Goal: Transaction & Acquisition: Purchase product/service

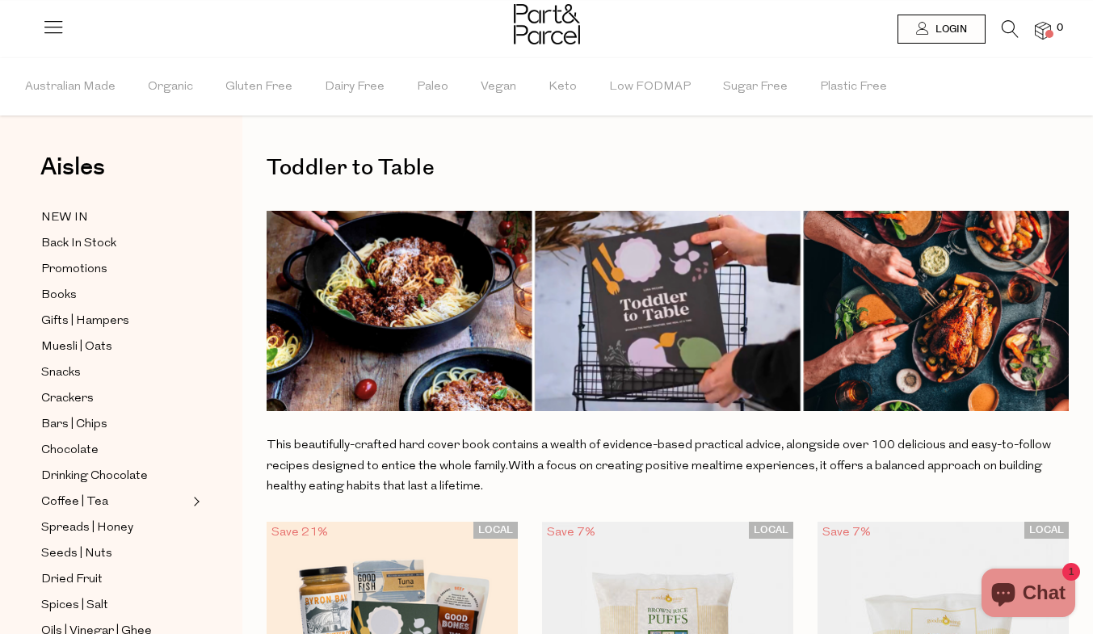
click at [706, 311] on img at bounding box center [667, 311] width 802 height 200
click at [69, 297] on span "Books" at bounding box center [59, 295] width 36 height 19
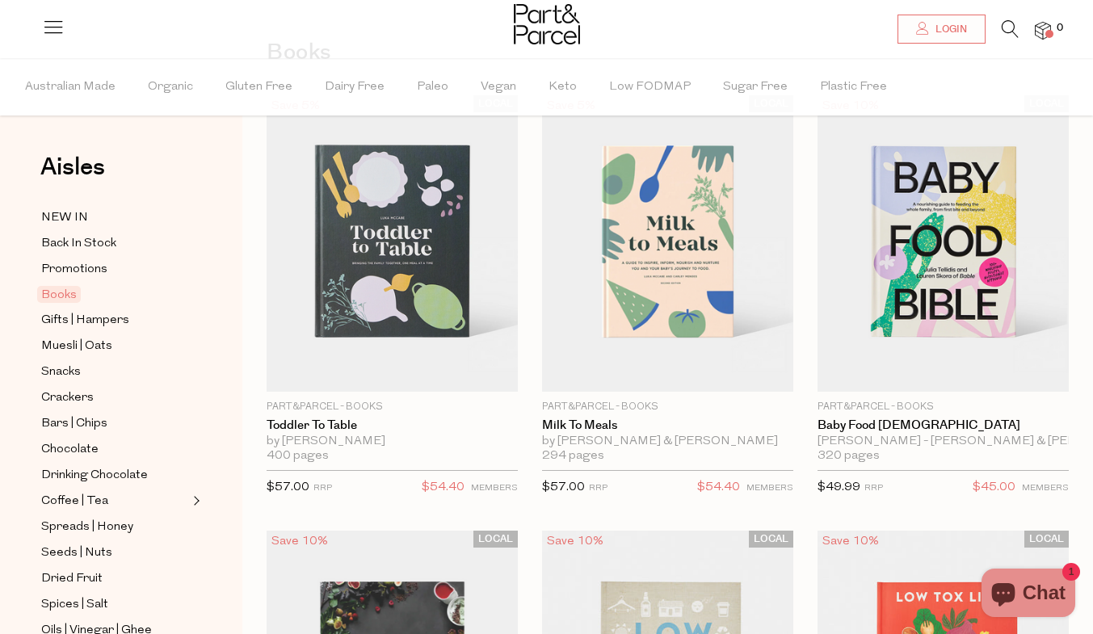
scroll to position [94, 0]
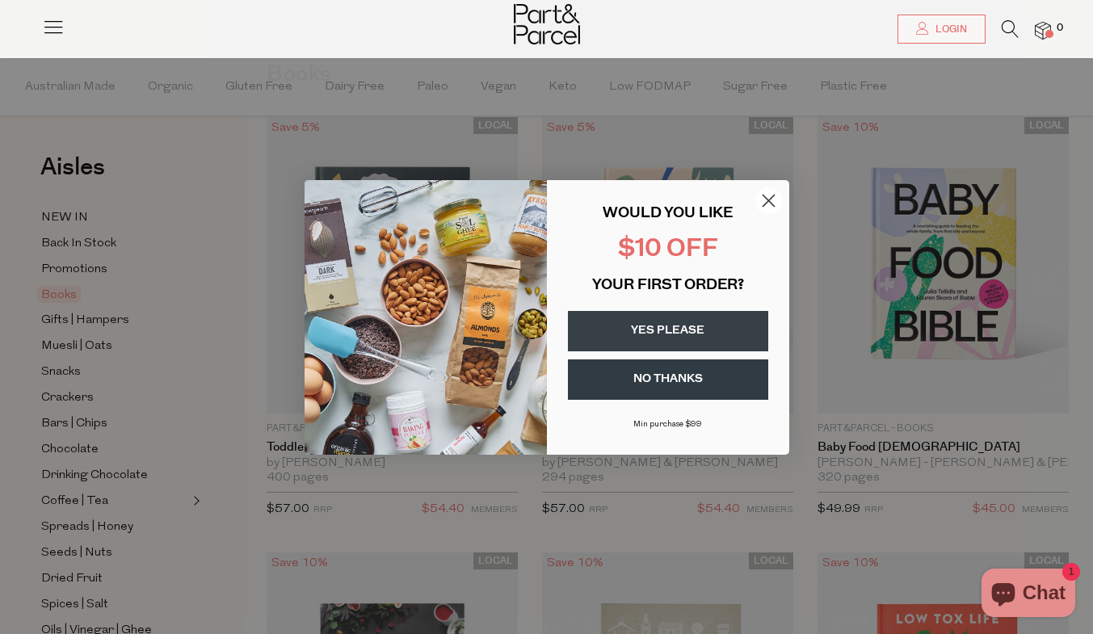
click at [682, 333] on button "YES PLEASE" at bounding box center [668, 331] width 200 height 40
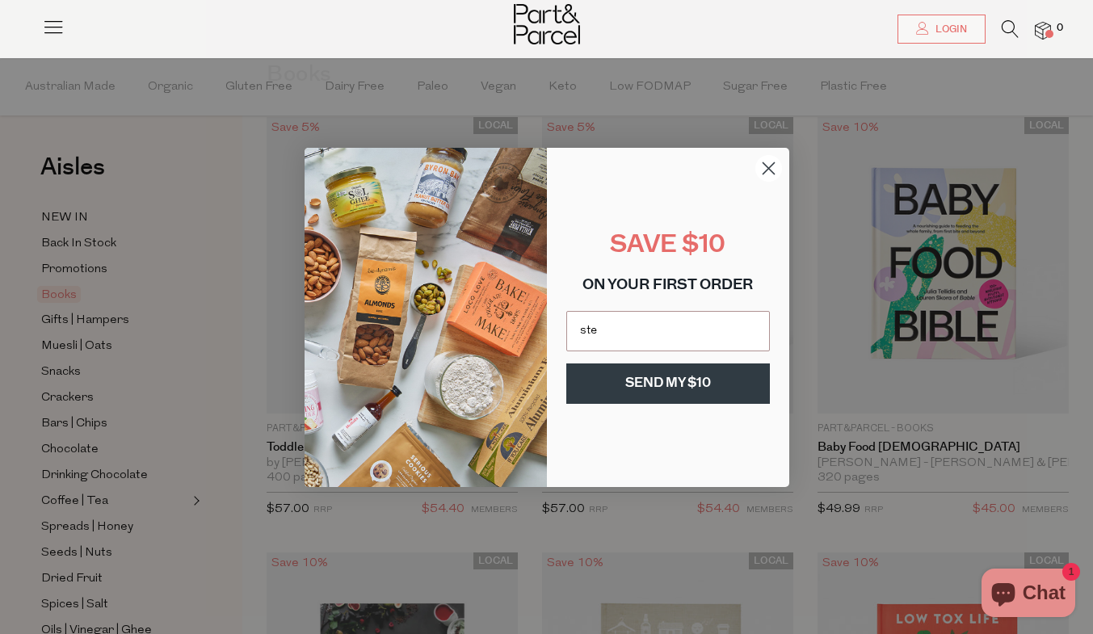
scroll to position [0, 0]
type input "stephdrewry@outlook.com"
click at [632, 384] on button "SEND MY $10" at bounding box center [667, 383] width 203 height 40
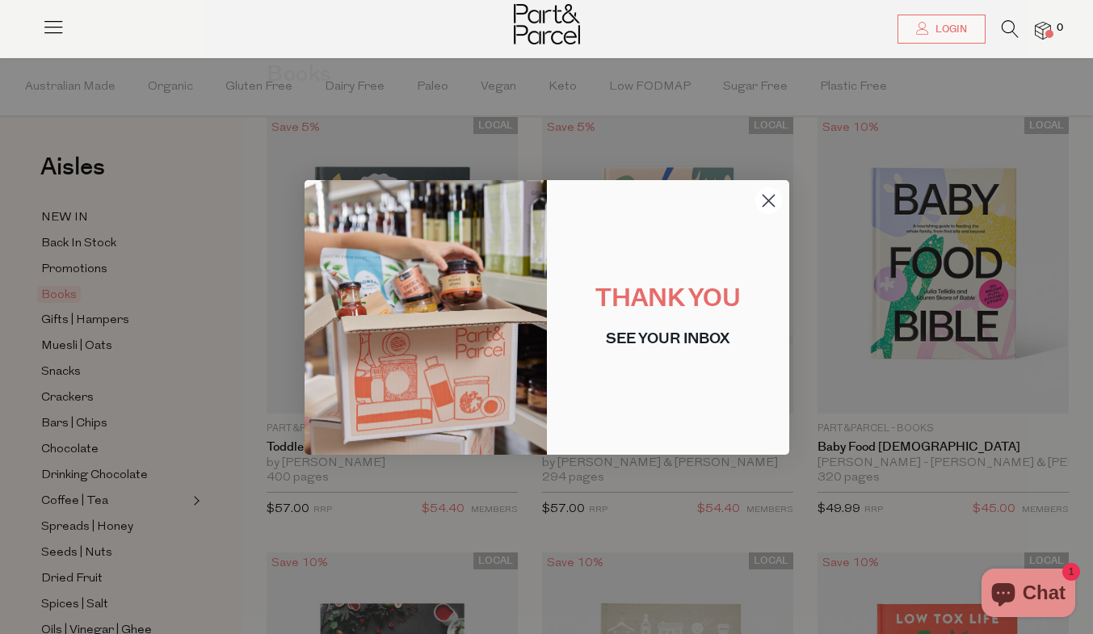
click at [767, 199] on icon "Close dialog" at bounding box center [767, 200] width 11 height 11
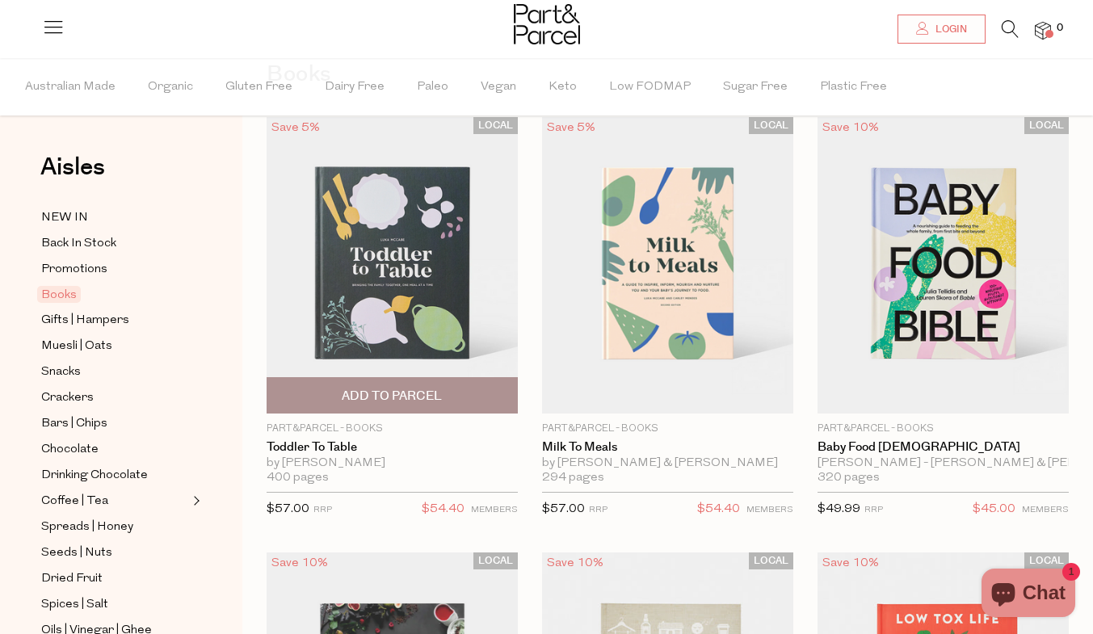
click at [451, 396] on span "Add To Parcel" at bounding box center [391, 395] width 241 height 35
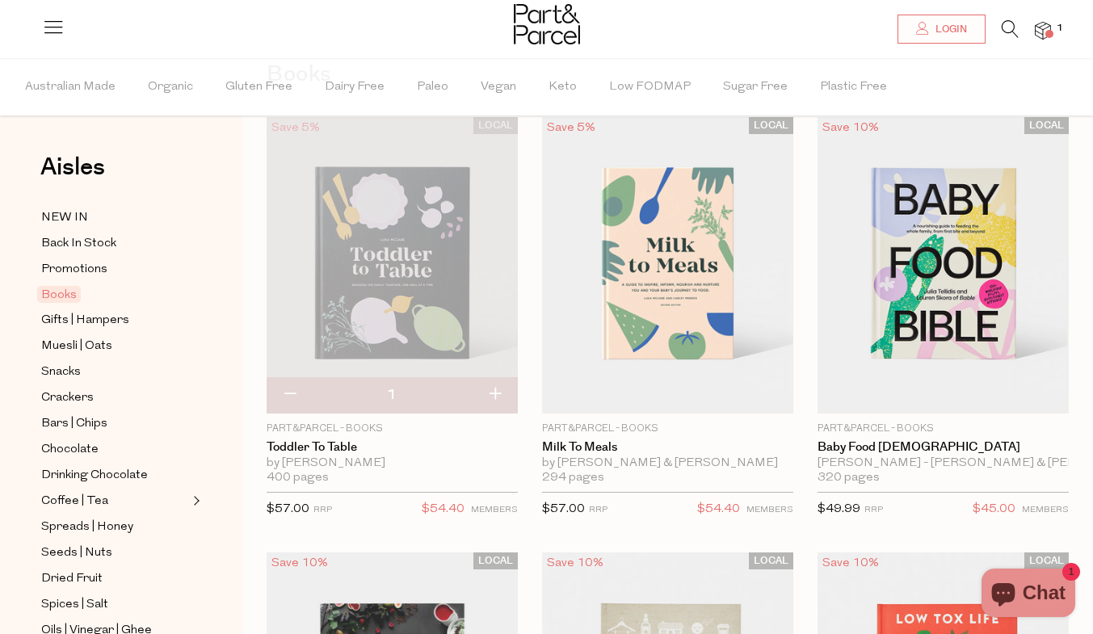
click at [206, 254] on ul "NEW IN Back In Stock Promotions Books Gifts | Hampers Muesli | Oats Snacks Crac…" at bounding box center [121, 618] width 173 height 820
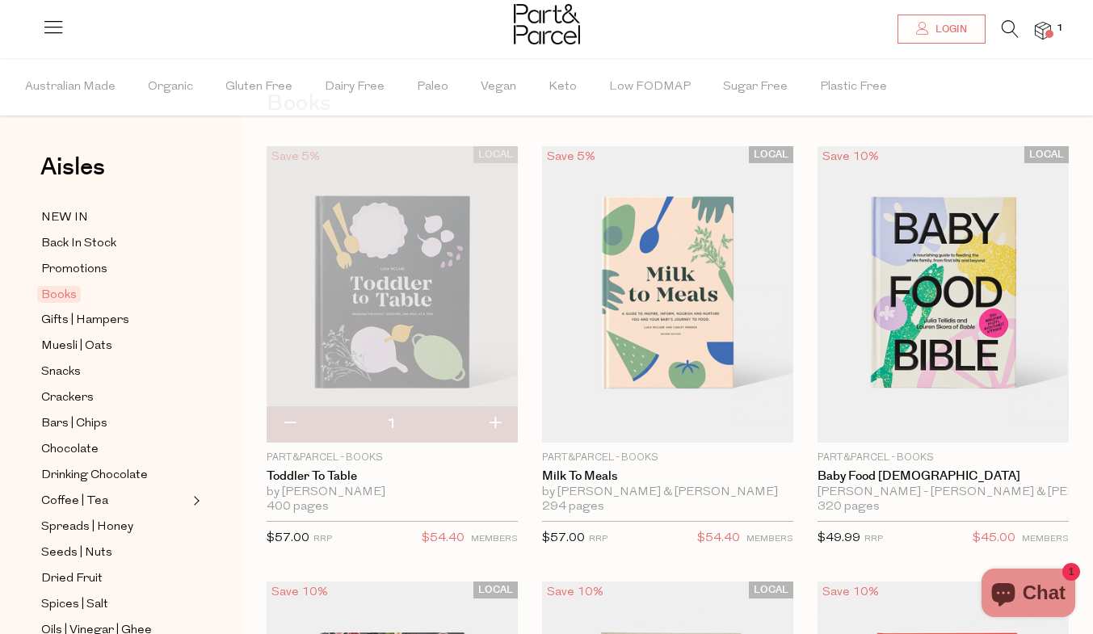
scroll to position [61, 0]
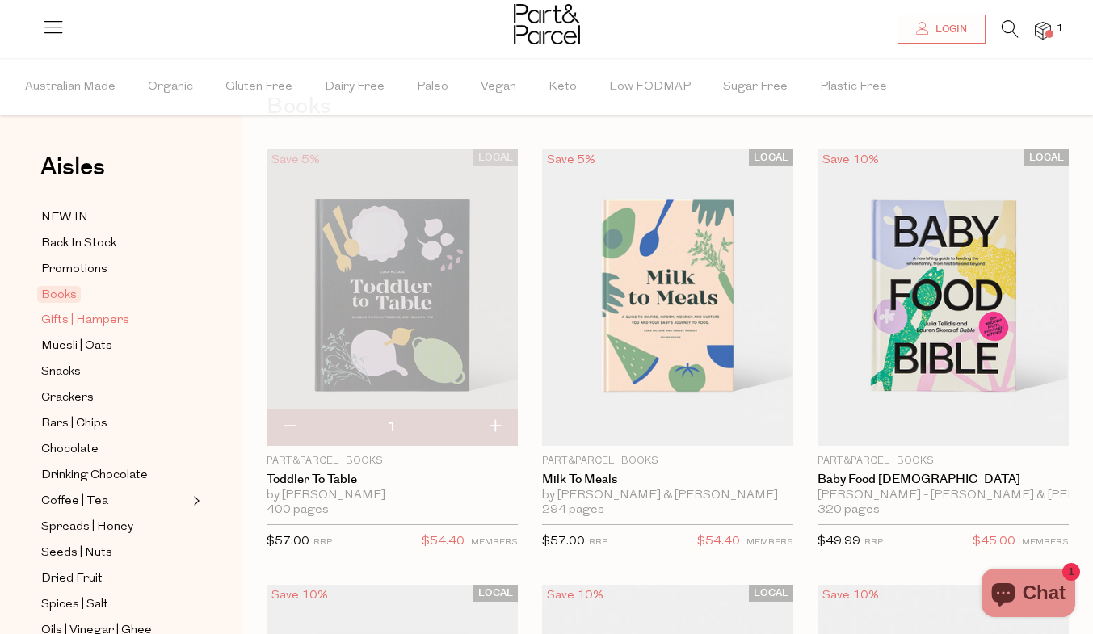
click at [80, 319] on span "Gifts | Hampers" at bounding box center [85, 320] width 88 height 19
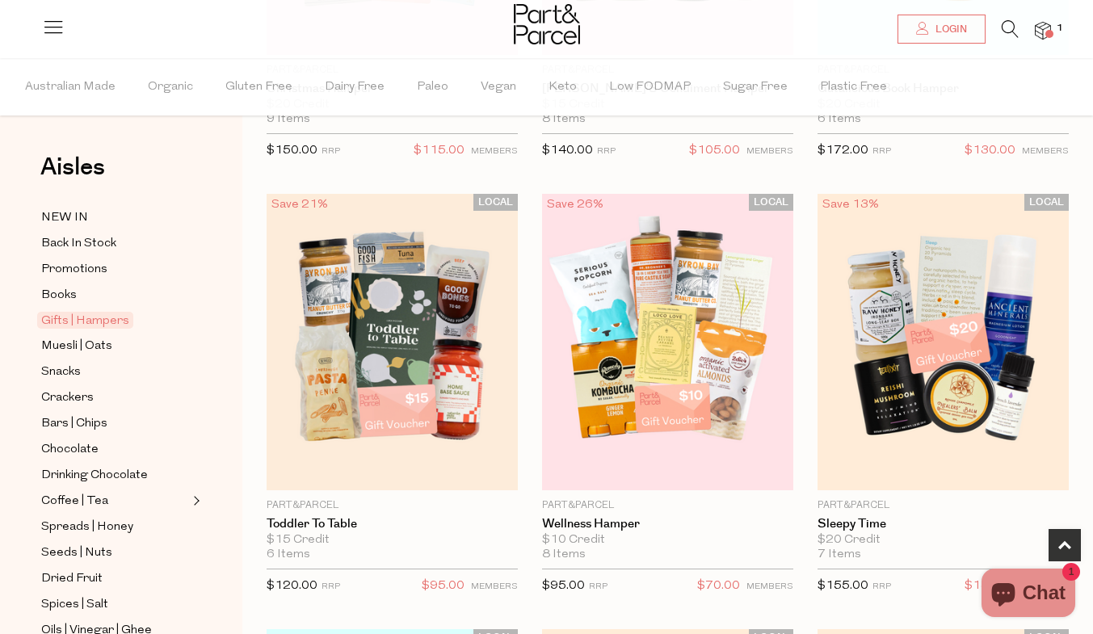
scroll to position [484, 0]
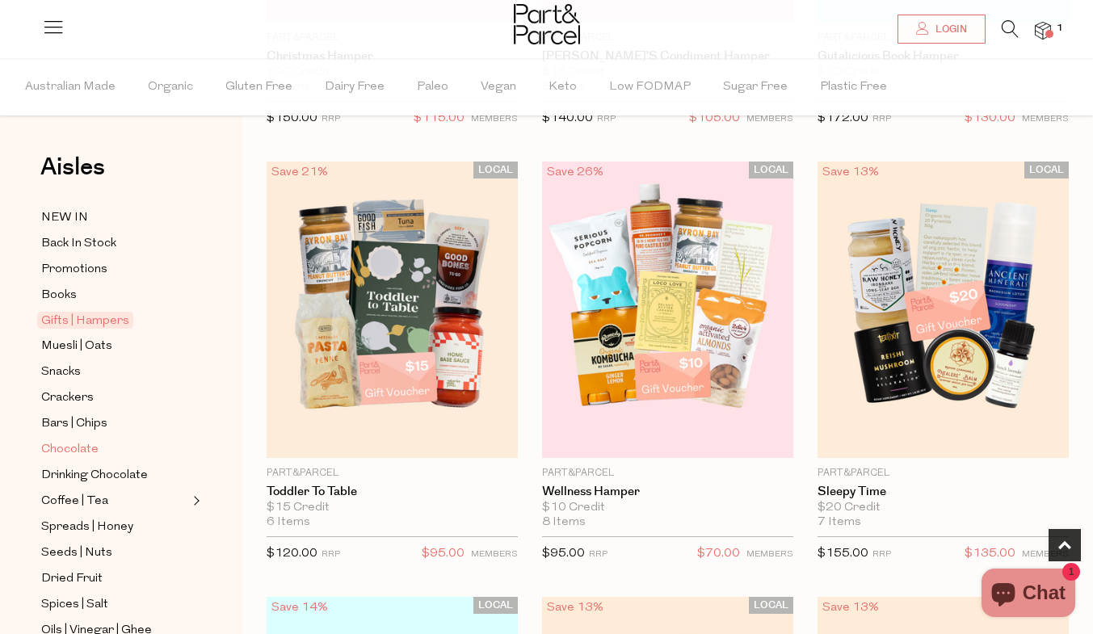
click at [89, 442] on span "Chocolate" at bounding box center [69, 449] width 57 height 19
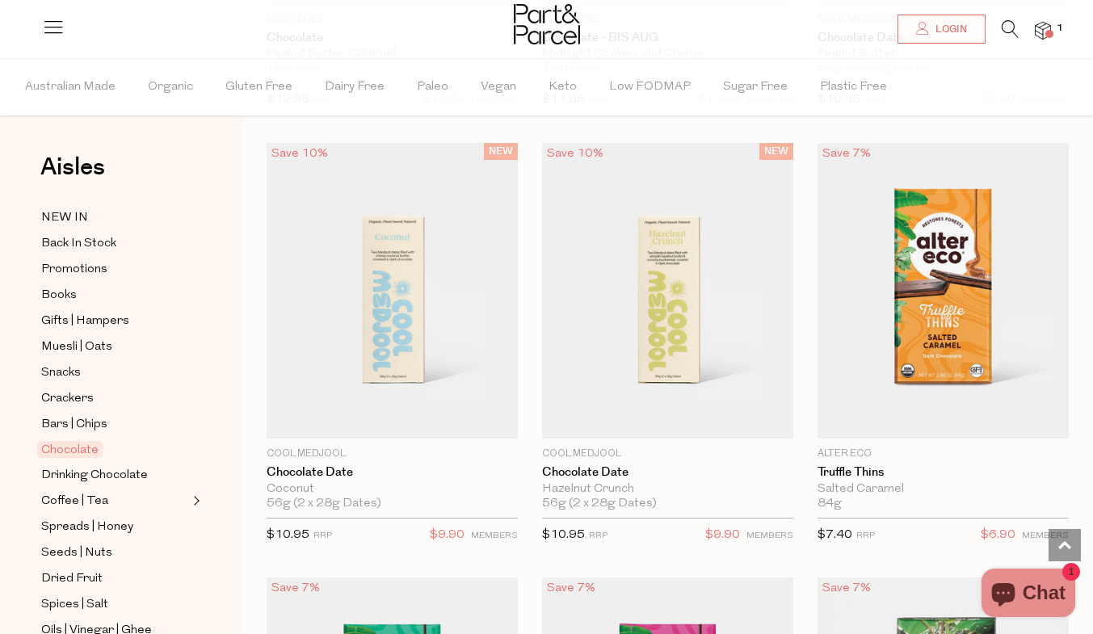
scroll to position [1841, 0]
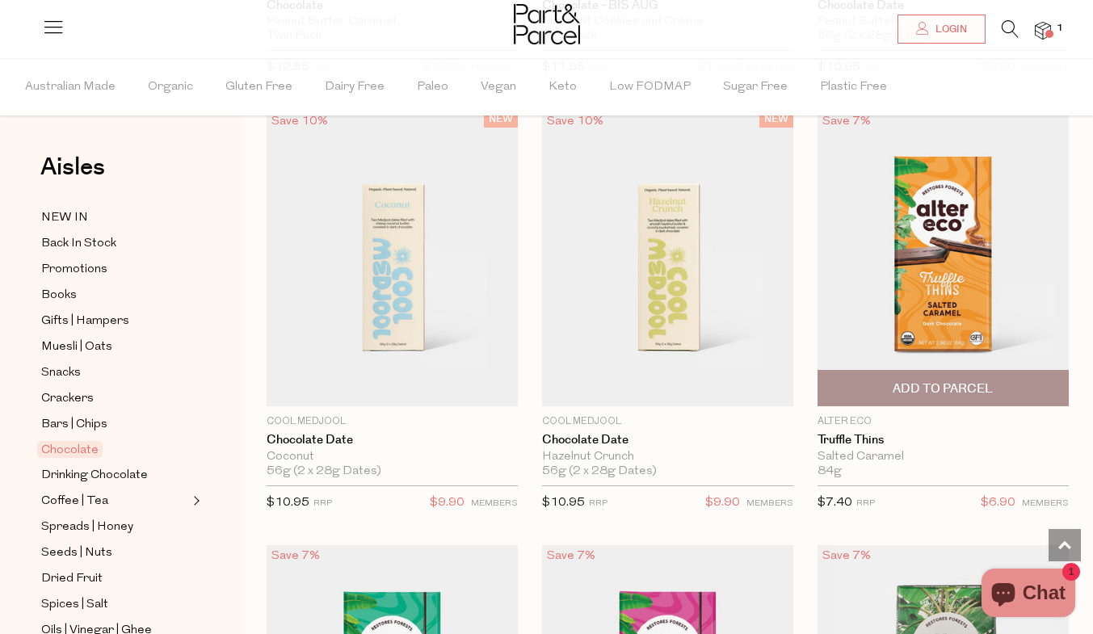
click at [997, 273] on img at bounding box center [942, 258] width 251 height 296
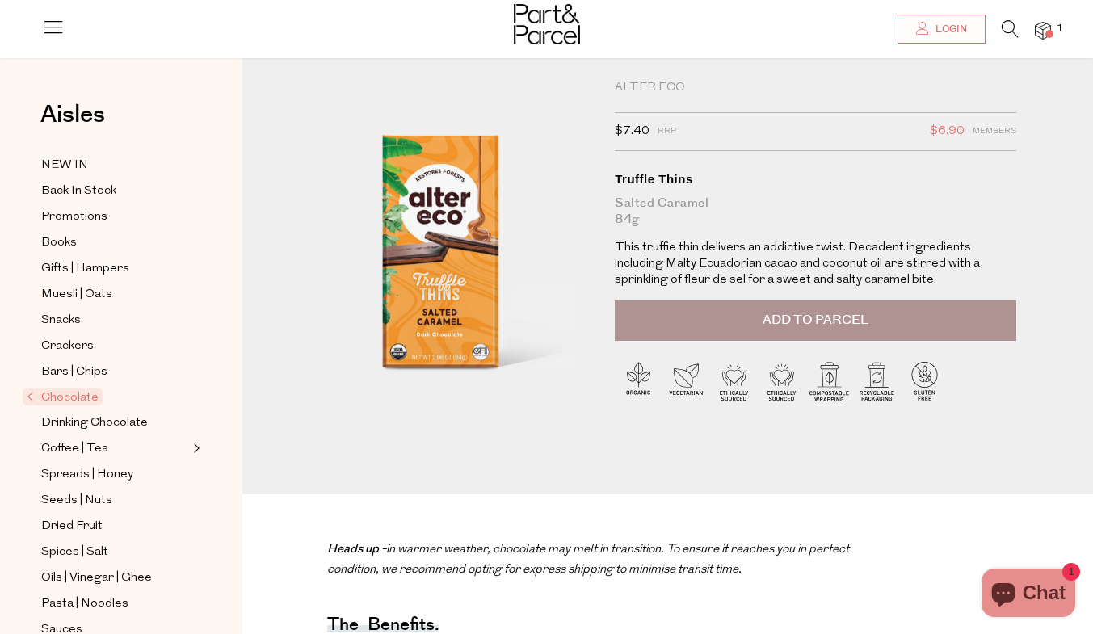
scroll to position [25, 0]
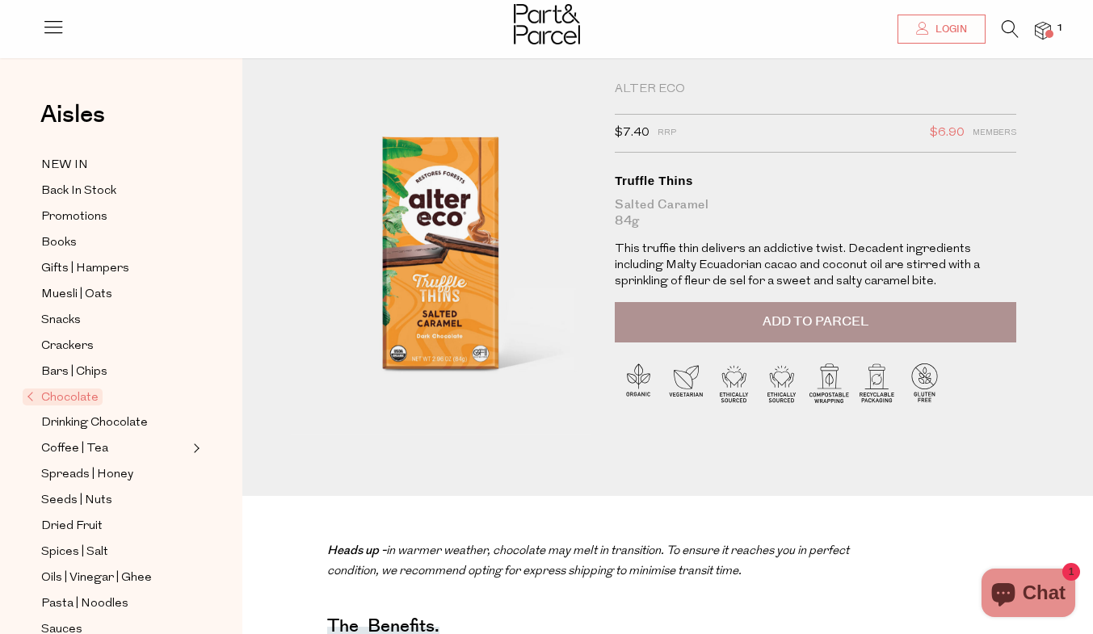
click at [793, 332] on button "Add to Parcel" at bounding box center [814, 322] width 401 height 40
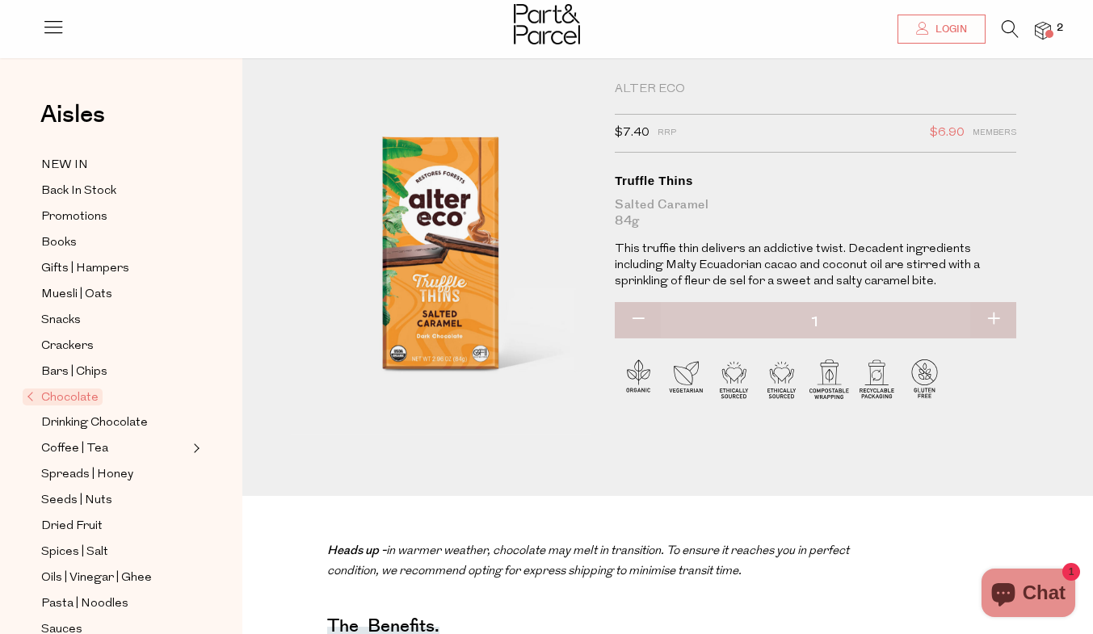
click at [997, 316] on button "button" at bounding box center [993, 320] width 46 height 36
type input "2"
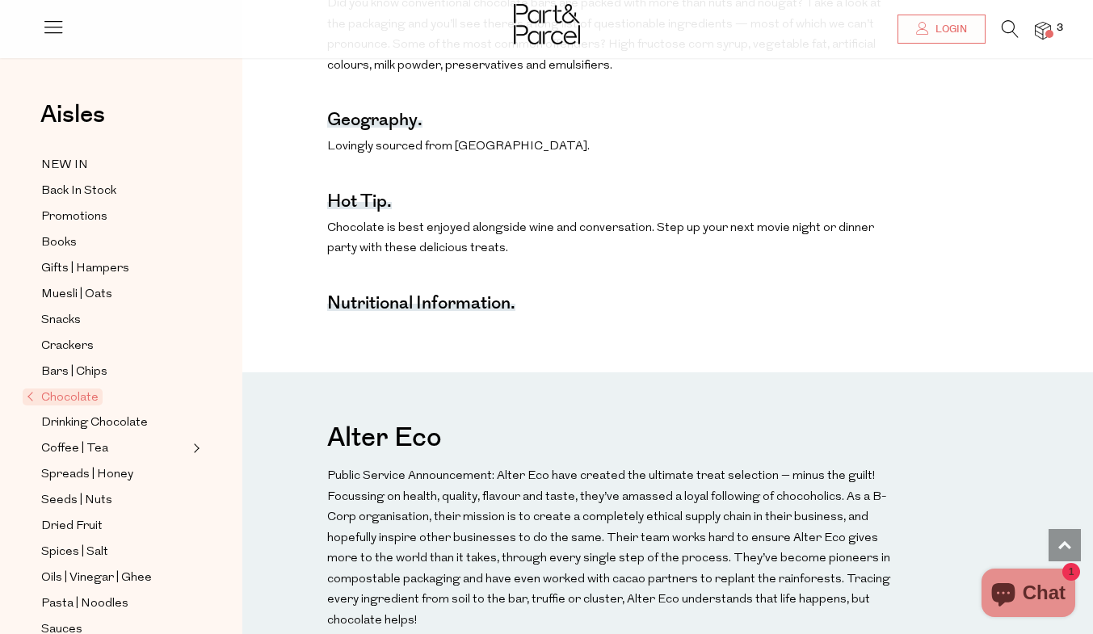
scroll to position [1193, 0]
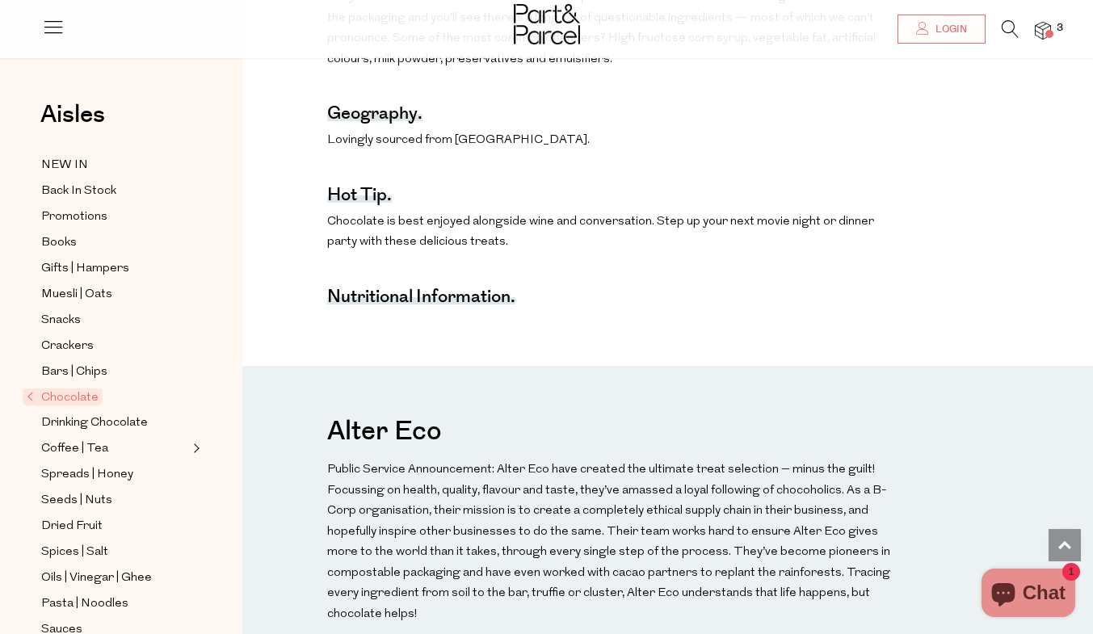
click at [83, 392] on span "Chocolate" at bounding box center [63, 396] width 80 height 17
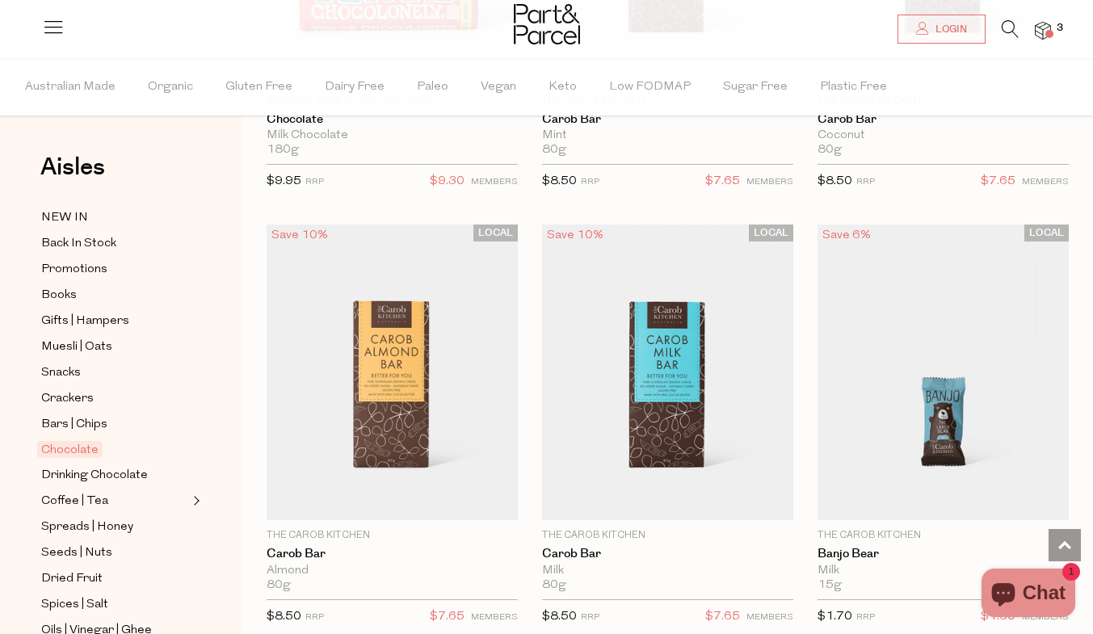
scroll to position [6508, 0]
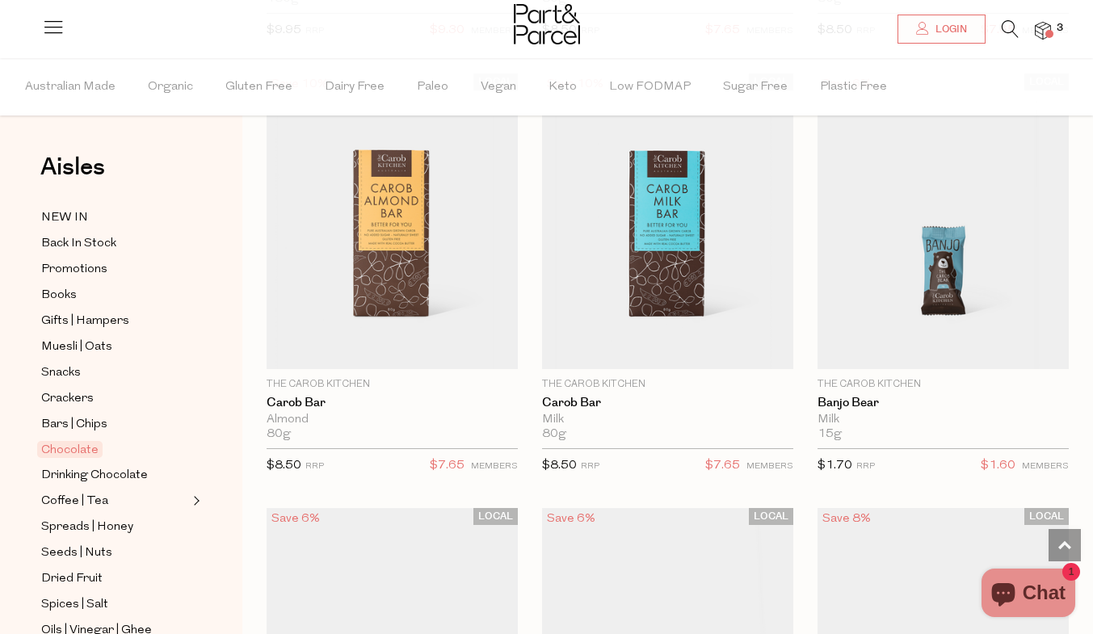
scroll to position [6566, 0]
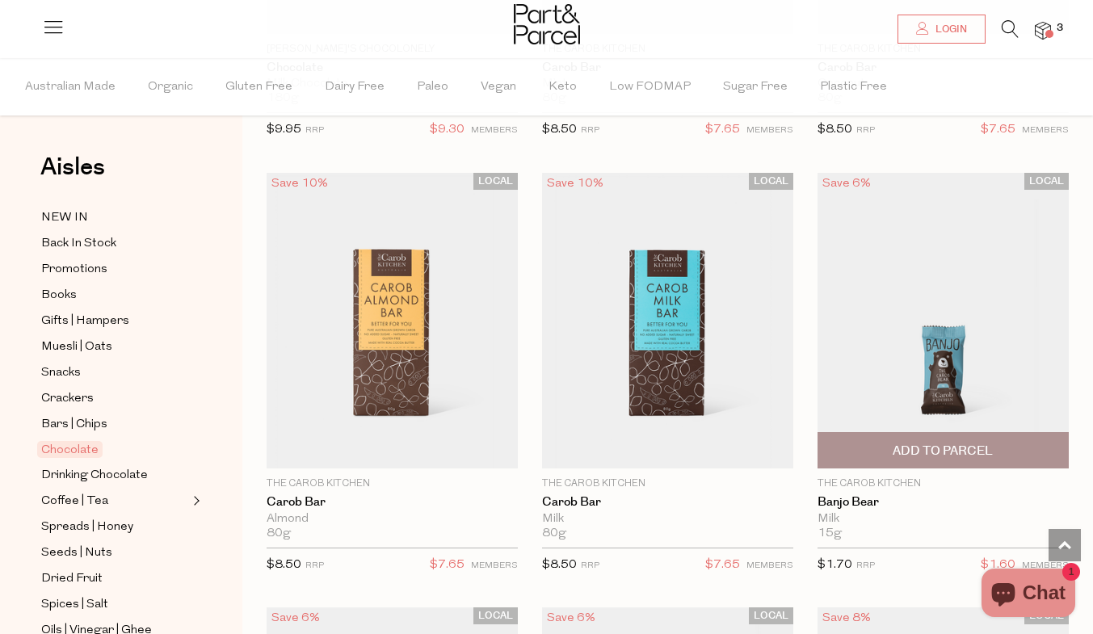
click at [949, 396] on img at bounding box center [942, 320] width 251 height 296
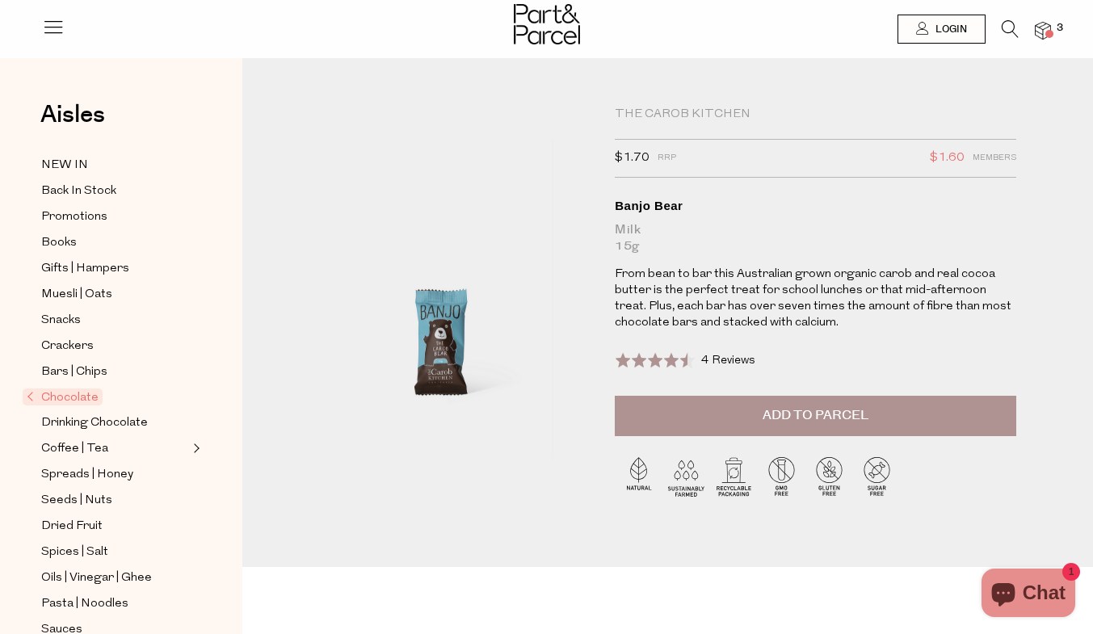
click at [773, 413] on span "Add to Parcel" at bounding box center [815, 415] width 106 height 19
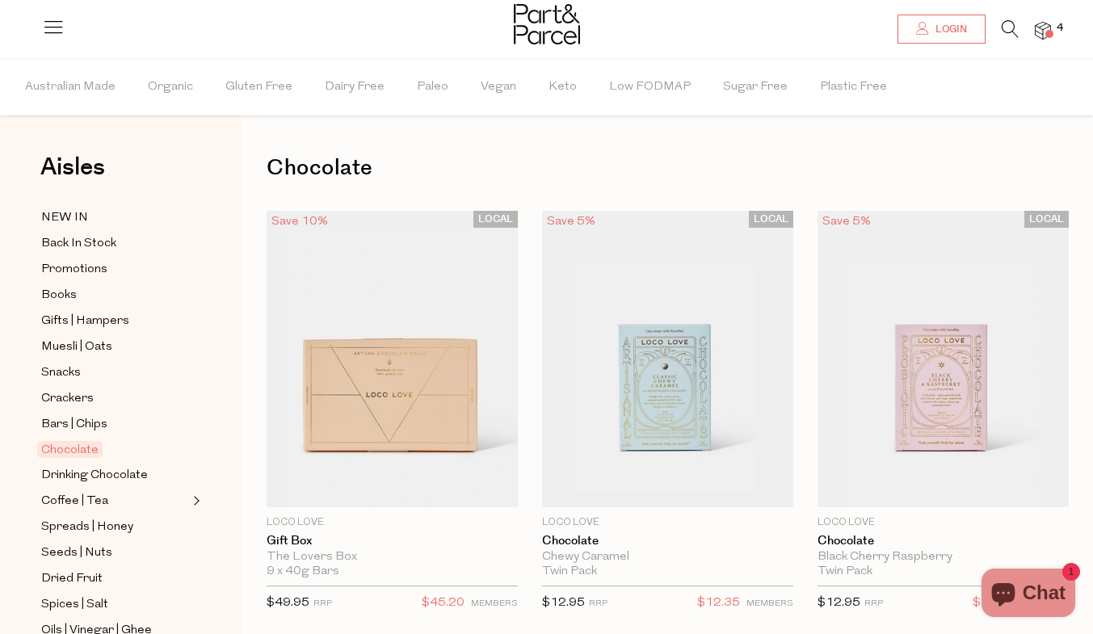
type input "2"
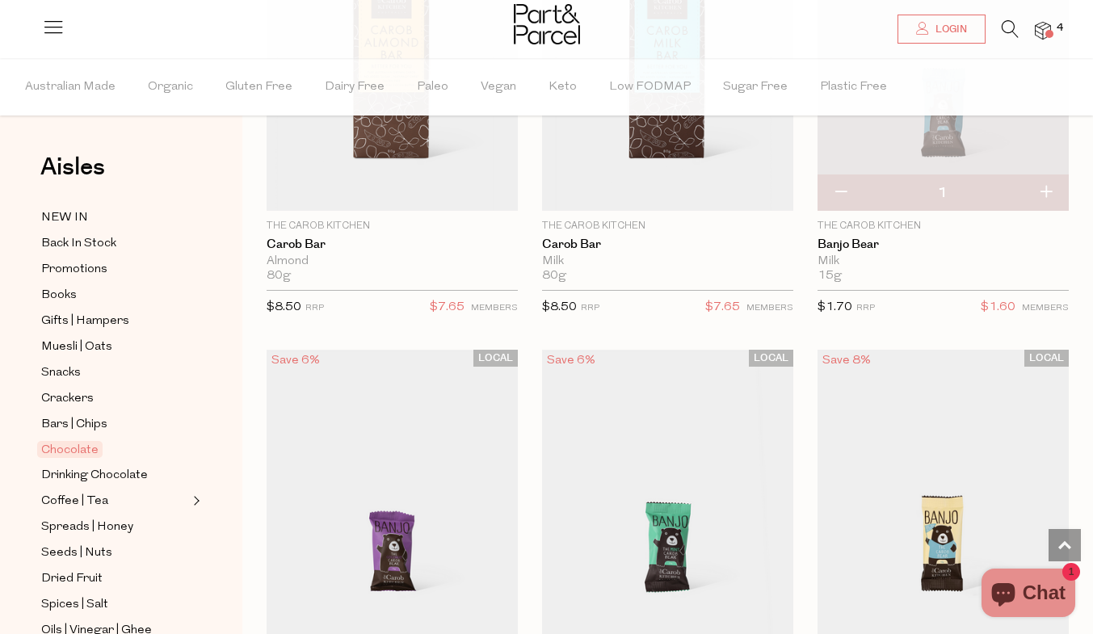
scroll to position [6904, 0]
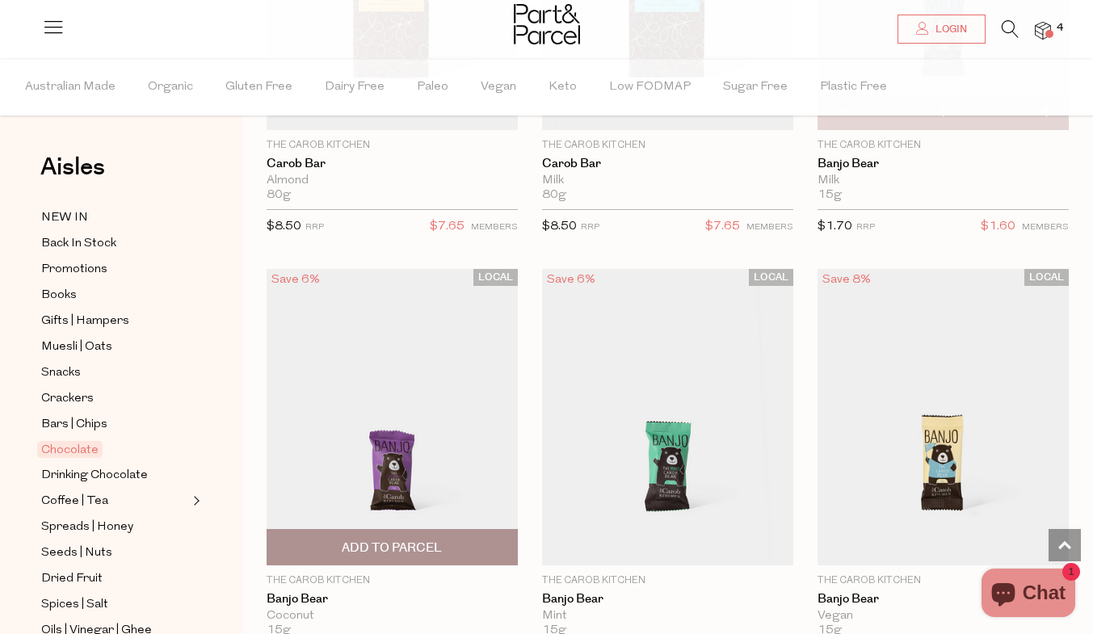
click at [413, 539] on span "Add To Parcel" at bounding box center [392, 547] width 100 height 17
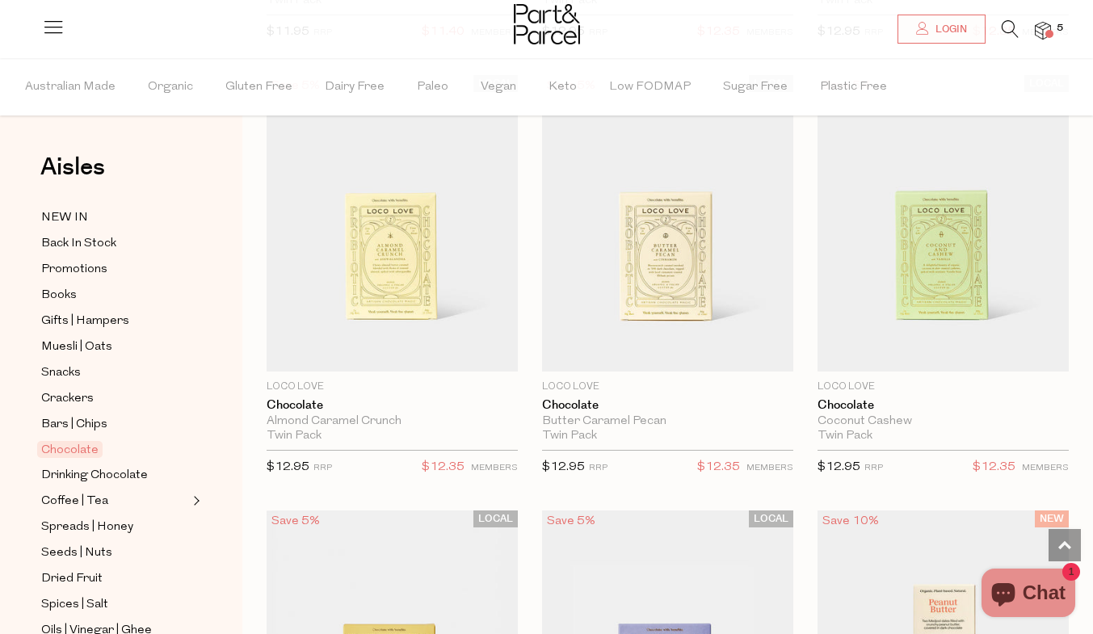
scroll to position [993, 0]
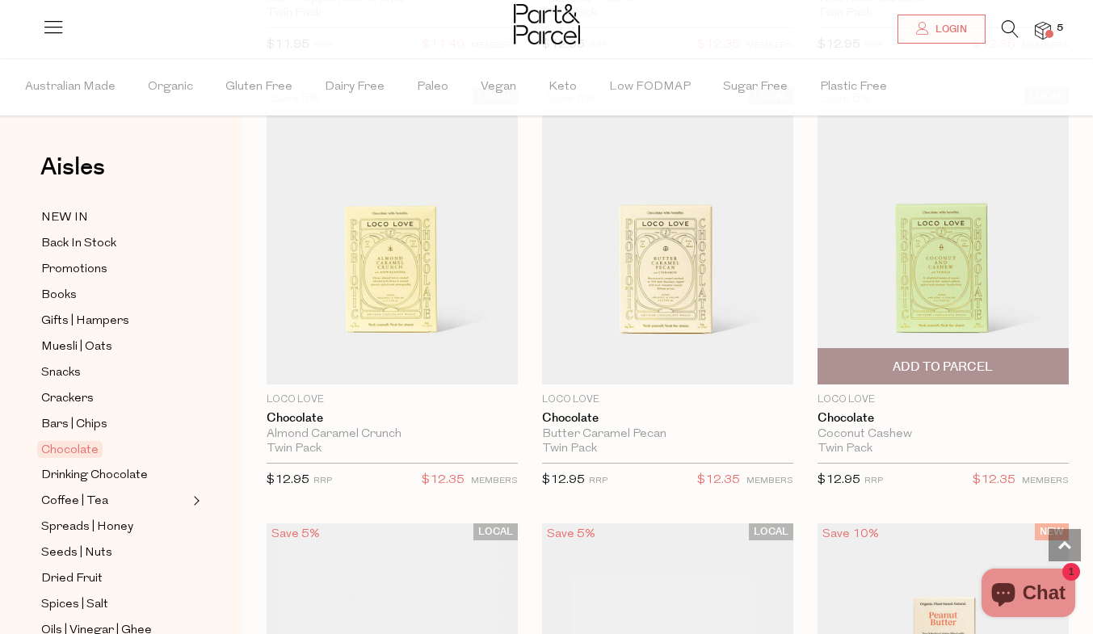
click at [969, 363] on span "Add To Parcel" at bounding box center [942, 367] width 100 height 17
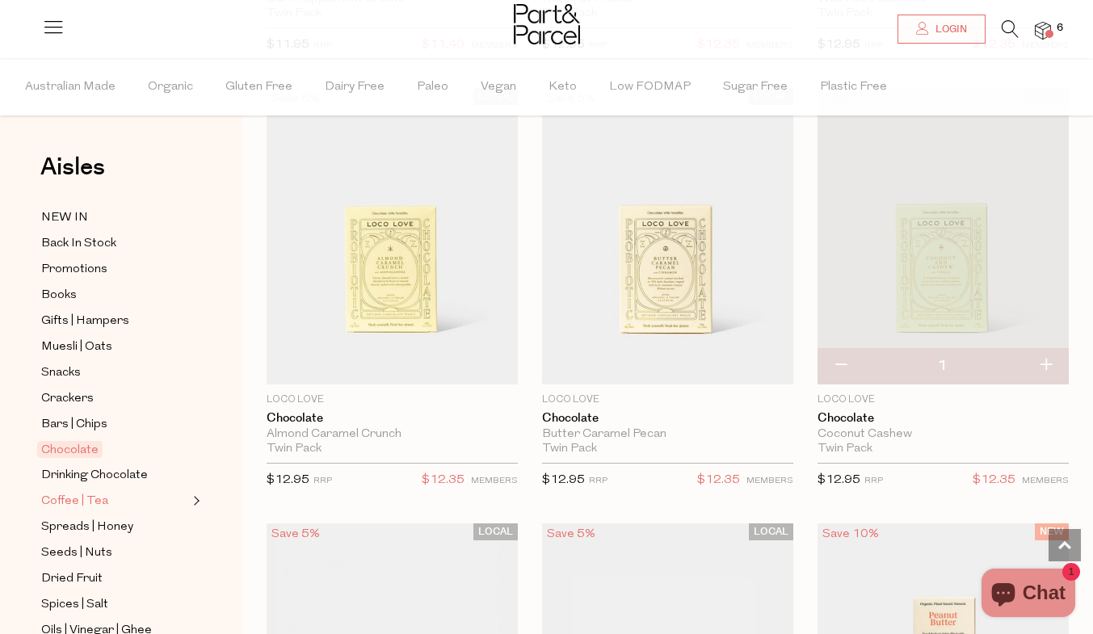
click at [113, 498] on link "Coffee | Tea" at bounding box center [114, 501] width 147 height 20
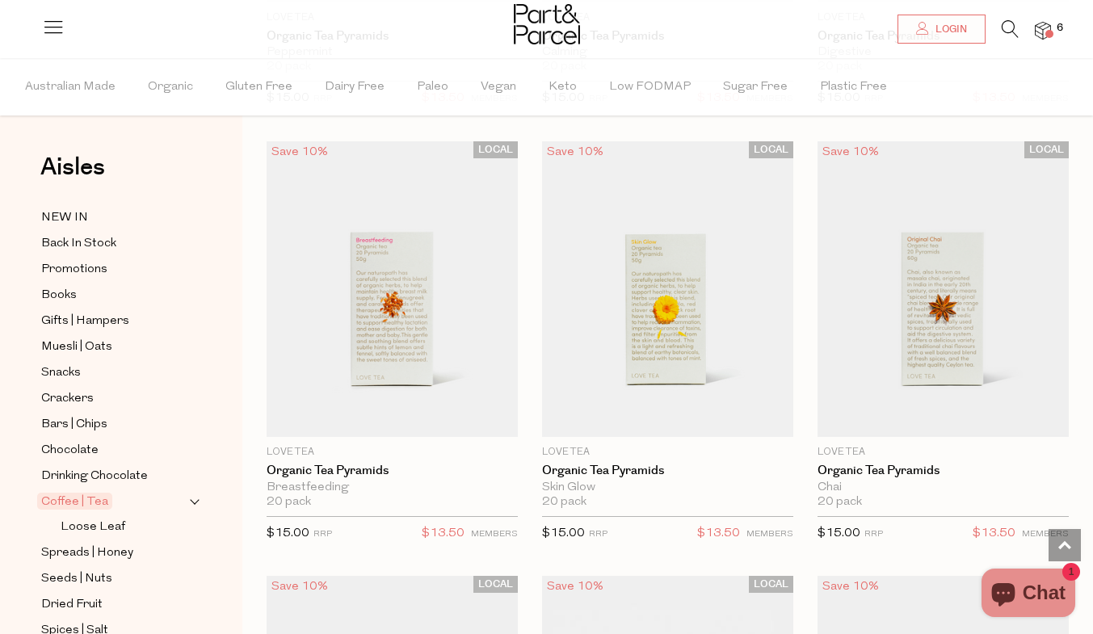
scroll to position [1752, 0]
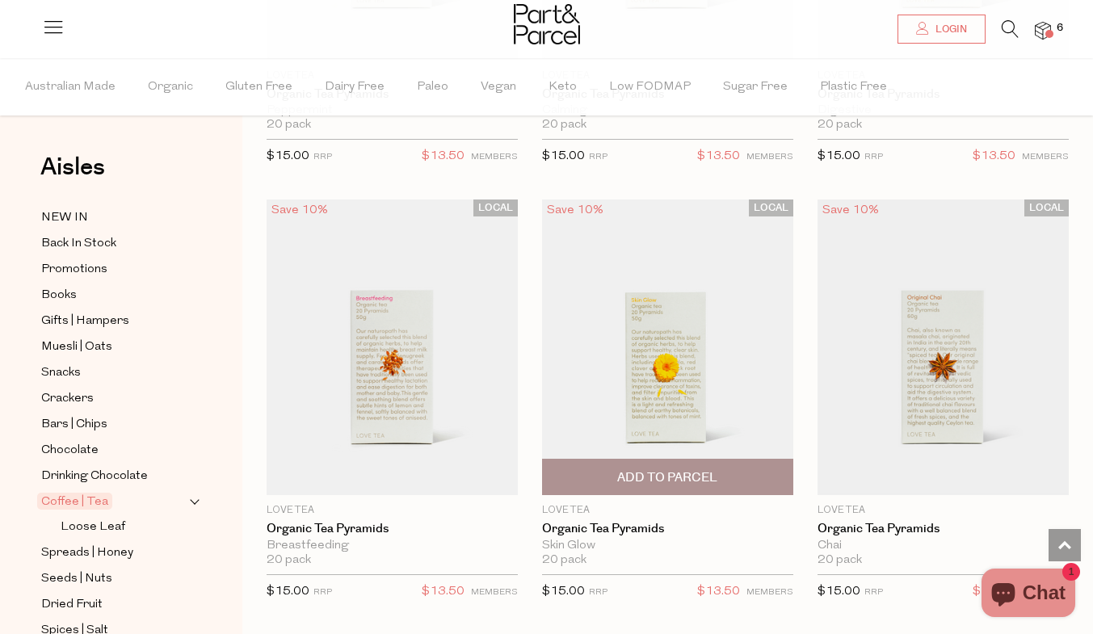
click at [712, 475] on span "Add To Parcel" at bounding box center [667, 477] width 100 height 17
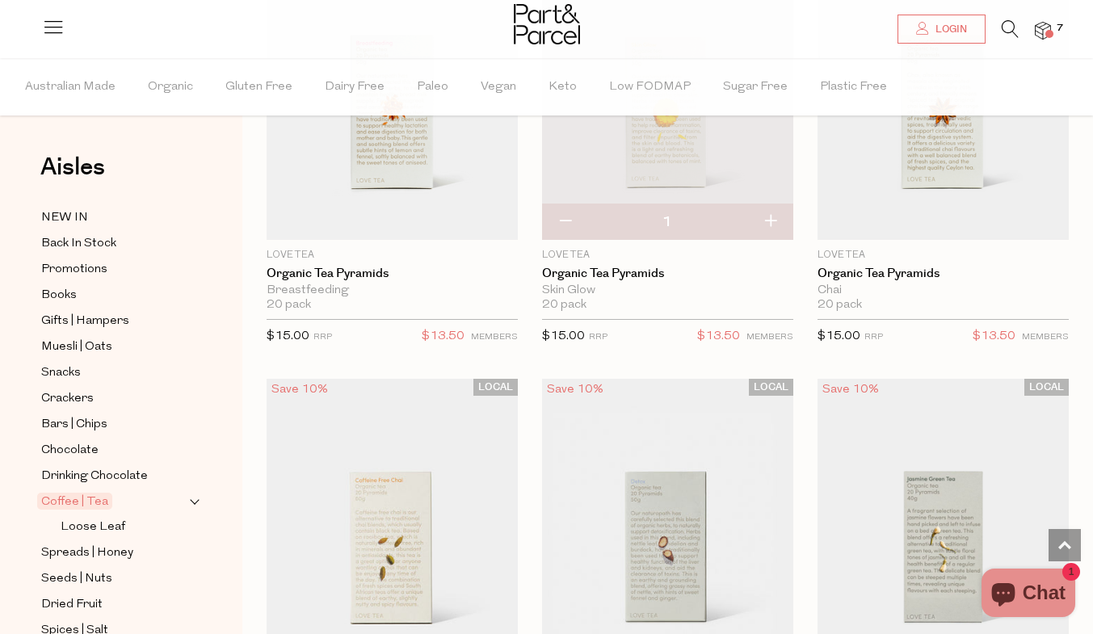
scroll to position [2009, 0]
click at [1009, 596] on icon "Chat window" at bounding box center [1002, 594] width 23 height 23
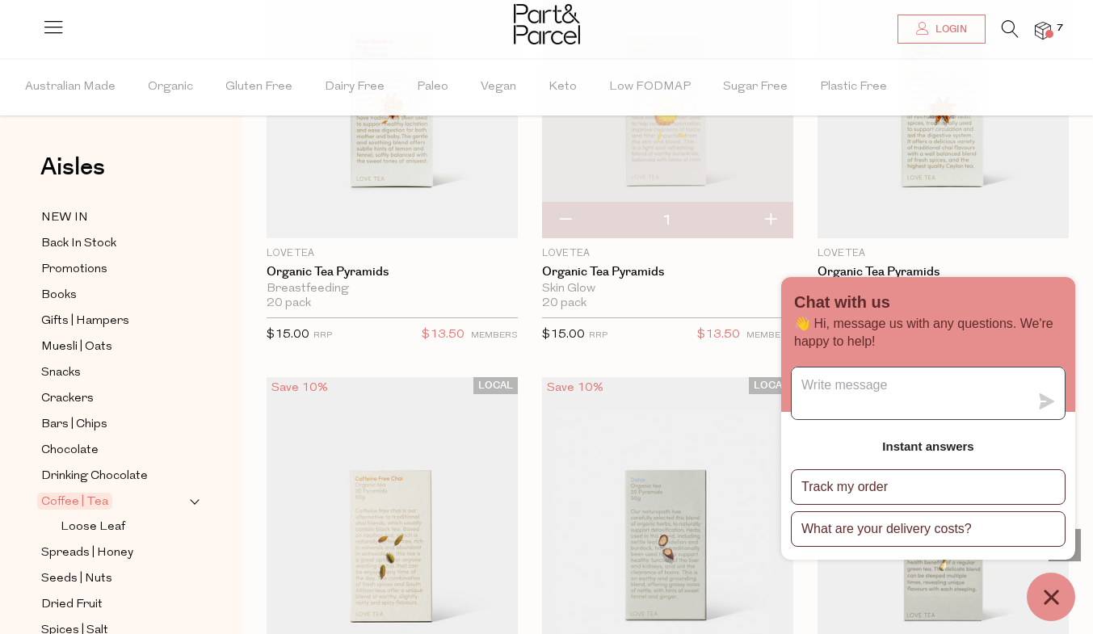
click at [862, 397] on textarea "Message us" at bounding box center [909, 393] width 237 height 52
type textarea "become a member"
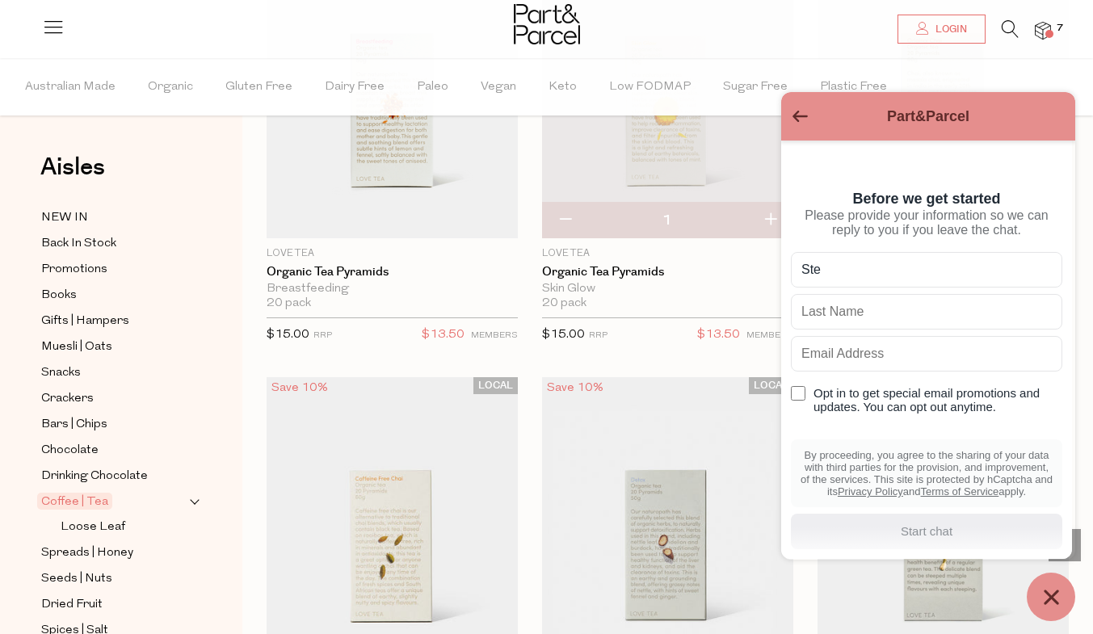
type input "Steph"
type input "Drewry"
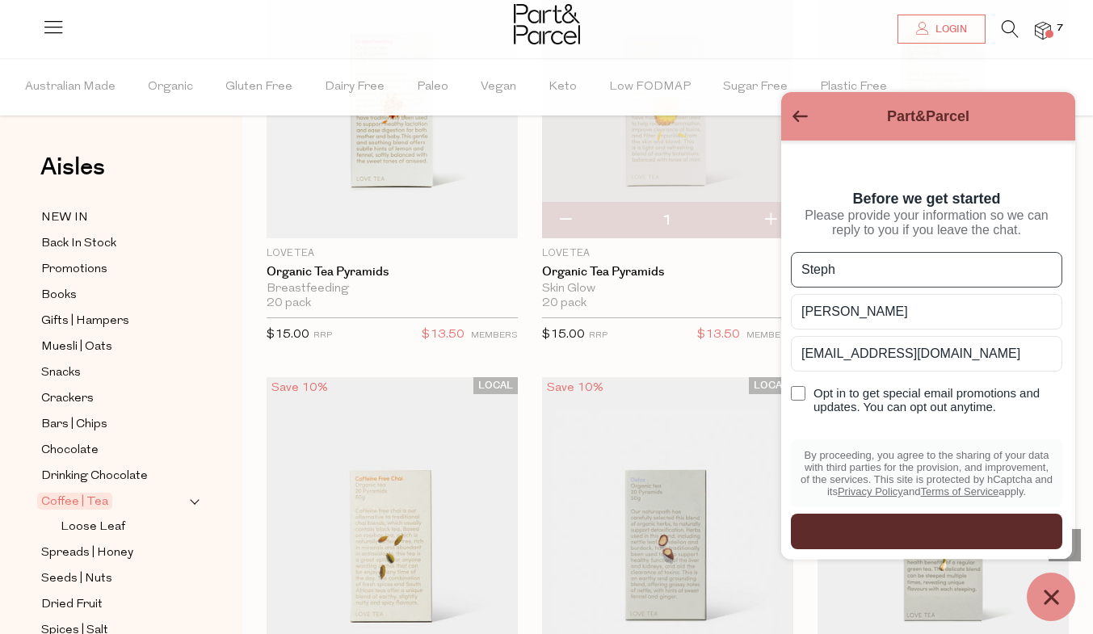
drag, startPoint x: 1009, startPoint y: 374, endPoint x: 785, endPoint y: 381, distance: 223.8
click at [785, 381] on div "Before we get started Please provide your information so we can reply to you if…" at bounding box center [926, 349] width 291 height 419
type input "stephdrewry@outlook.com"
click at [966, 543] on div "submit" at bounding box center [926, 532] width 271 height 36
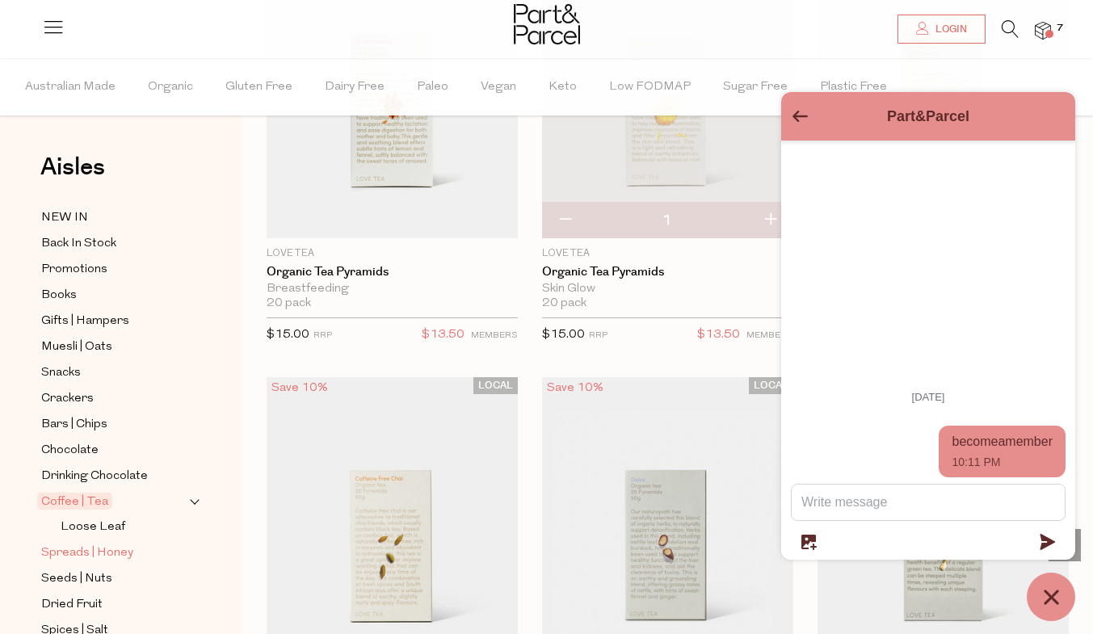
click at [116, 545] on span "Spreads | Honey" at bounding box center [87, 552] width 92 height 19
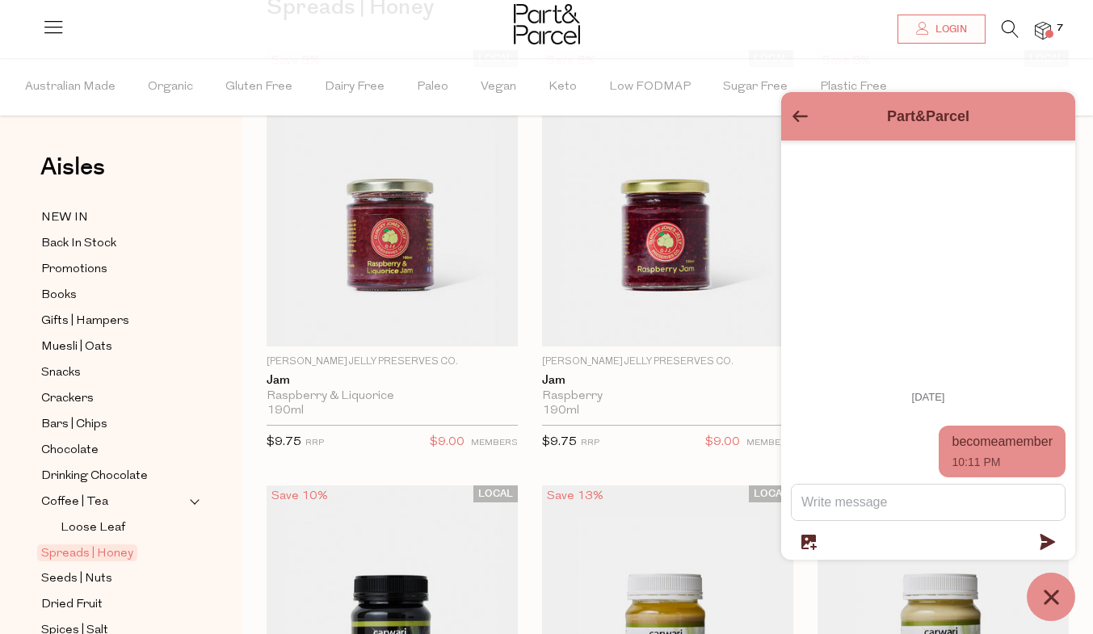
scroll to position [161, 0]
click at [173, 543] on link "Spreads | Honey" at bounding box center [114, 552] width 147 height 19
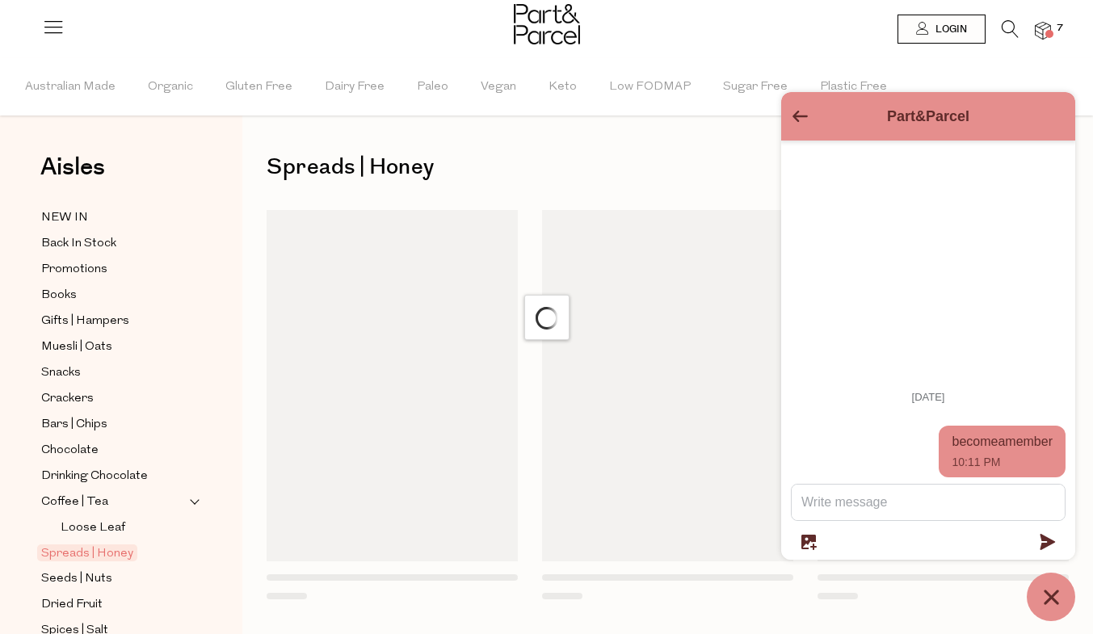
scroll to position [0, 0]
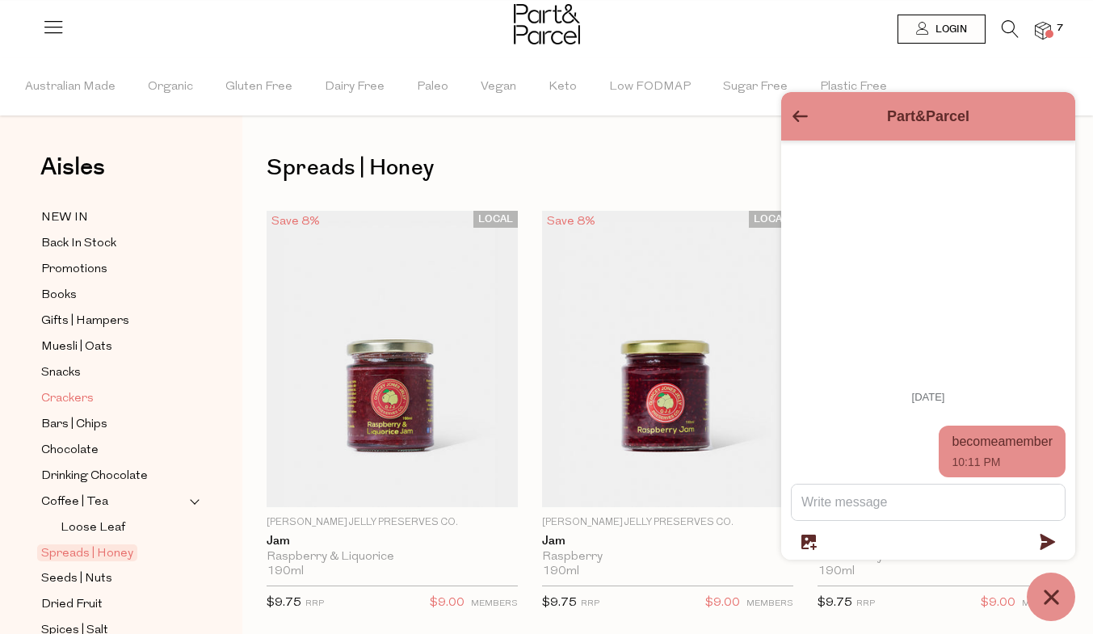
click at [183, 391] on link "Crackers" at bounding box center [114, 398] width 147 height 20
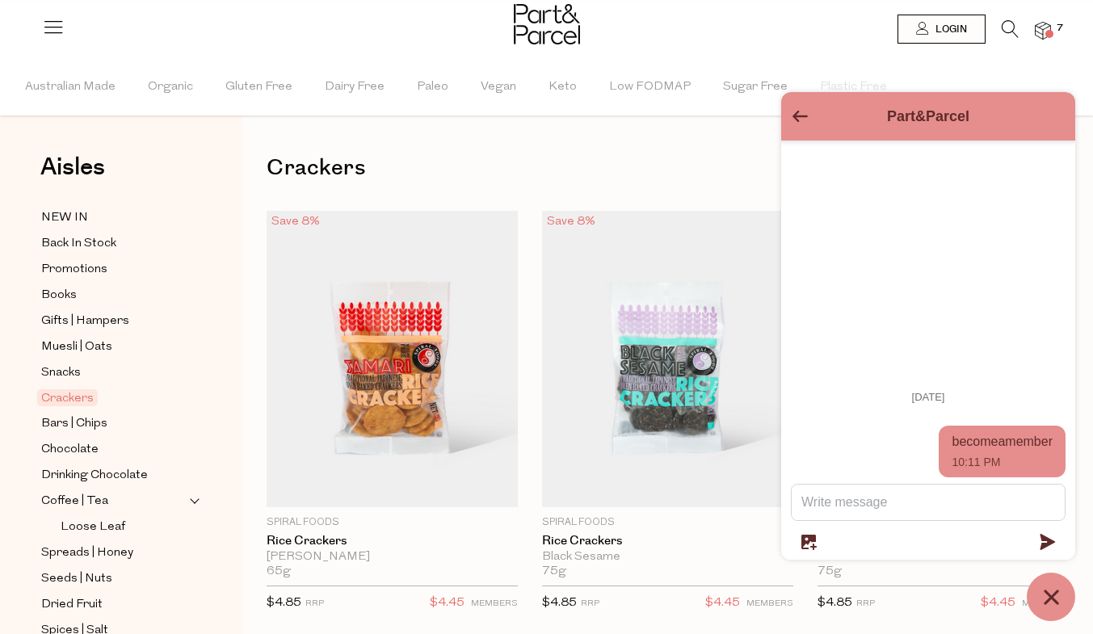
click at [122, 174] on div "Aisles Clear" at bounding box center [120, 175] width 161 height 40
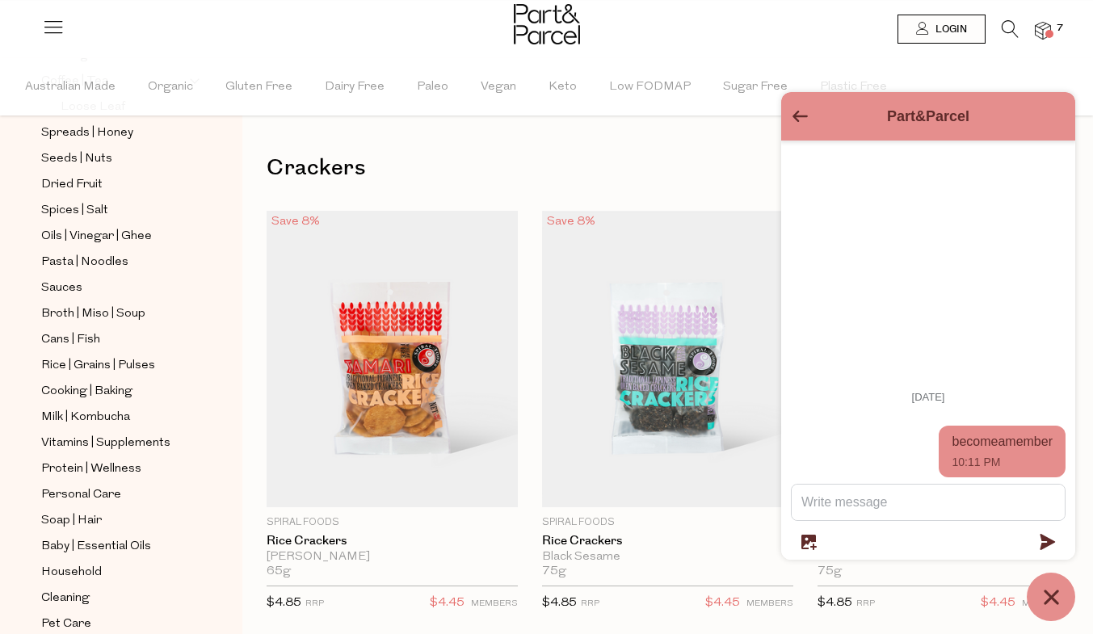
scroll to position [452, 0]
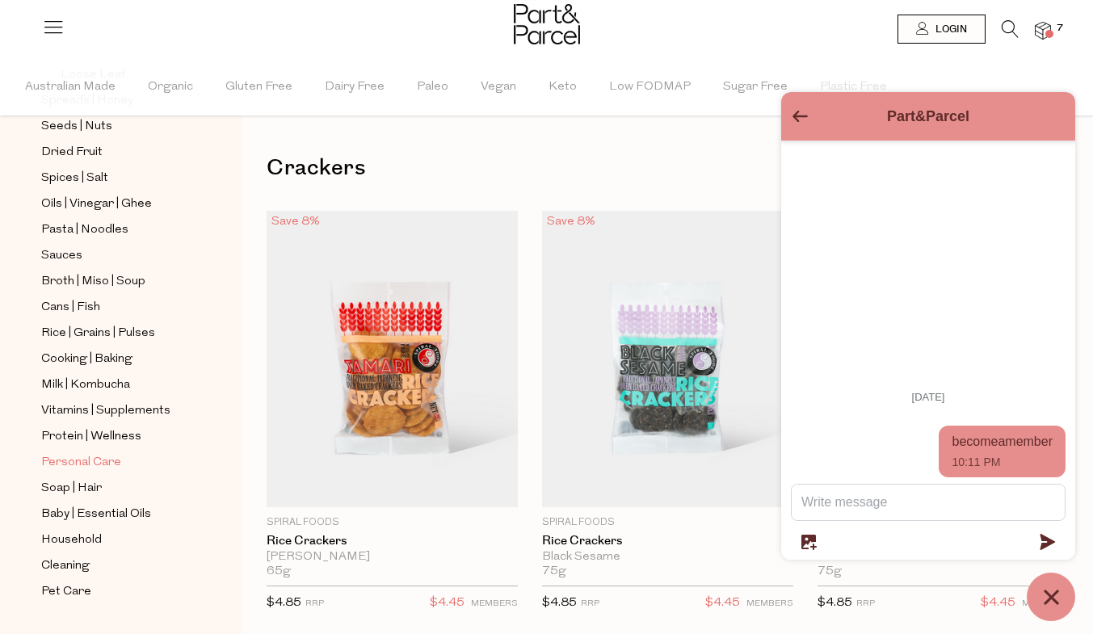
click at [92, 453] on span "Personal Care" at bounding box center [81, 462] width 80 height 19
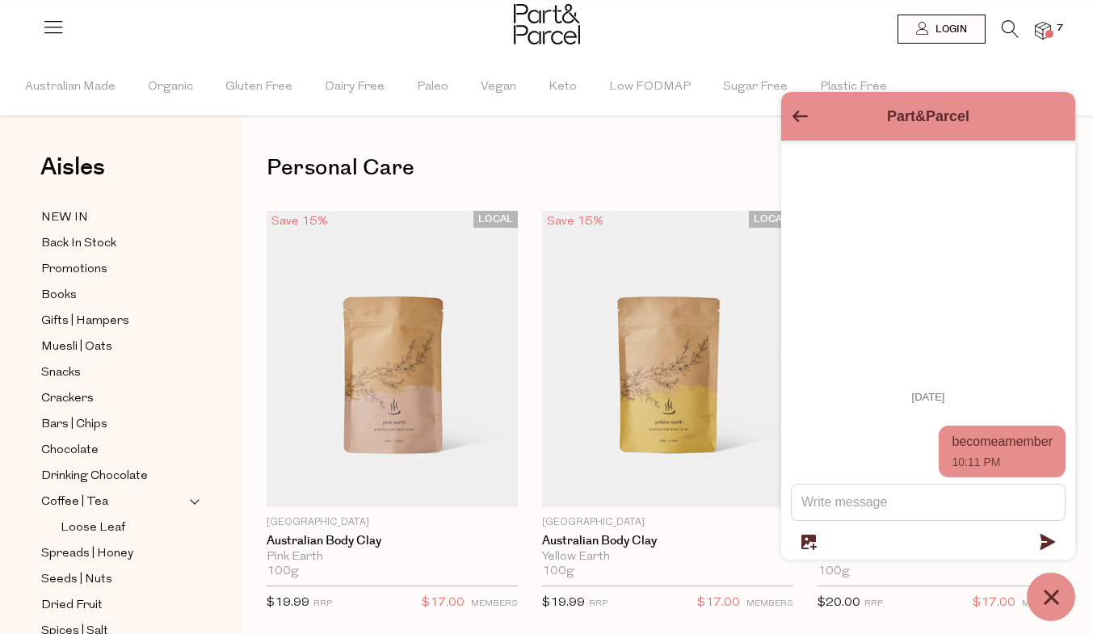
click at [803, 118] on icon "Go back to the main screen" at bounding box center [799, 116] width 15 height 11
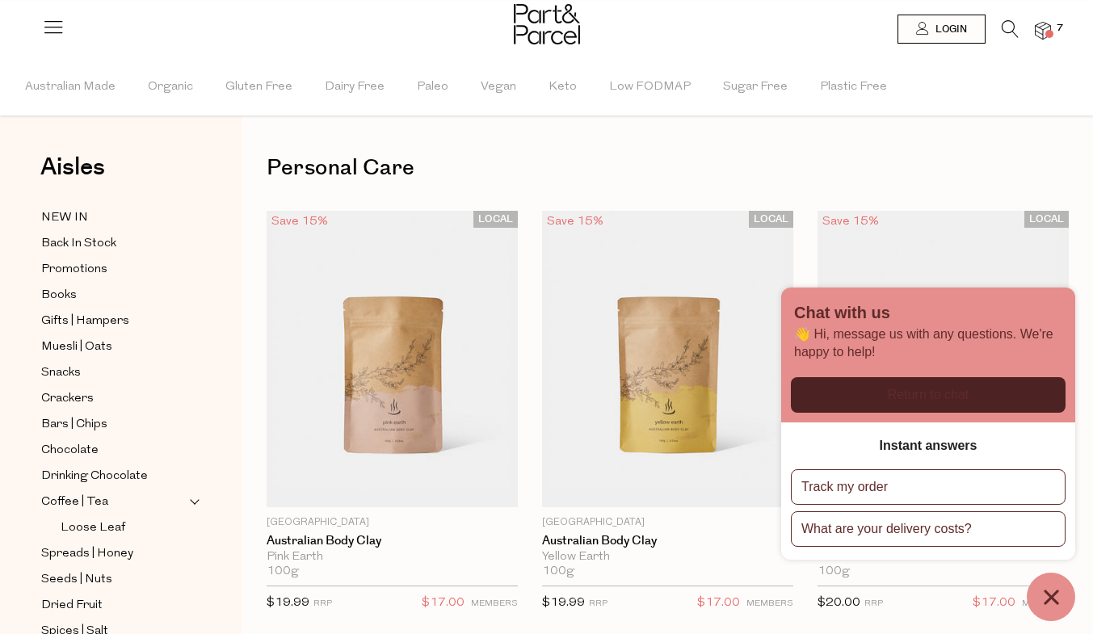
click at [1058, 601] on icon "Chat window" at bounding box center [1050, 597] width 25 height 25
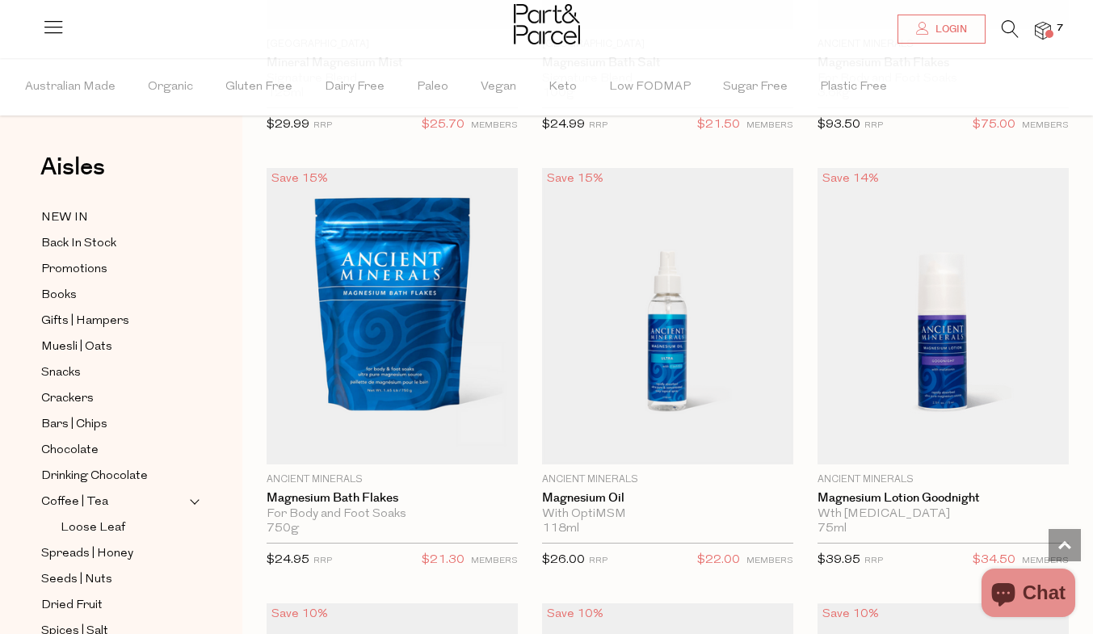
scroll to position [908, 0]
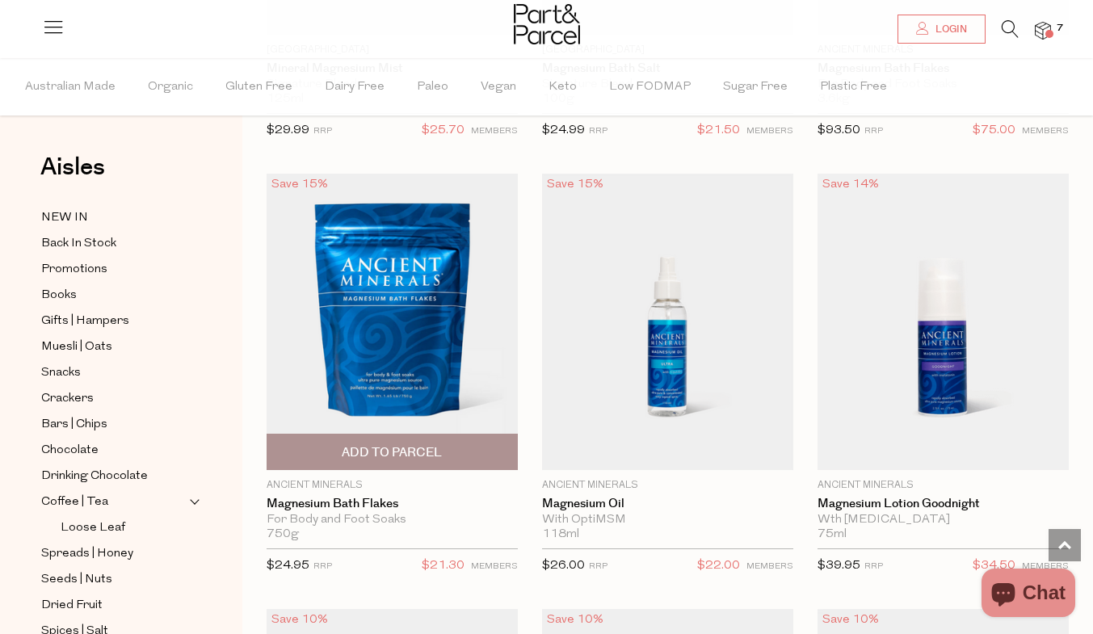
click at [405, 457] on span "Add To Parcel" at bounding box center [392, 452] width 100 height 17
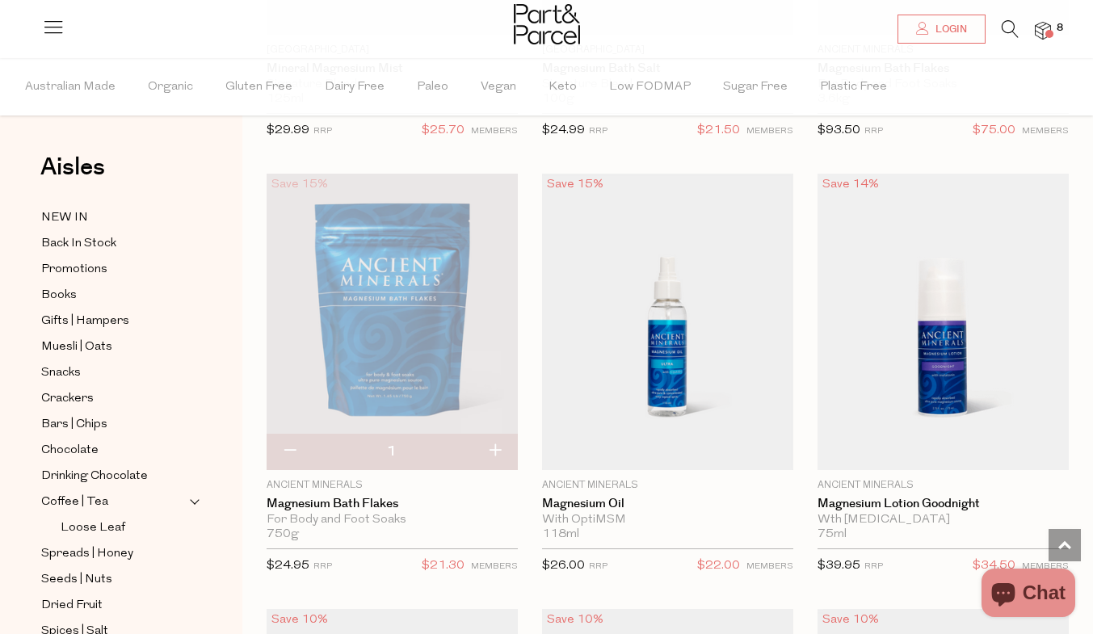
click at [188, 371] on div "Snacks" at bounding box center [122, 373] width 170 height 20
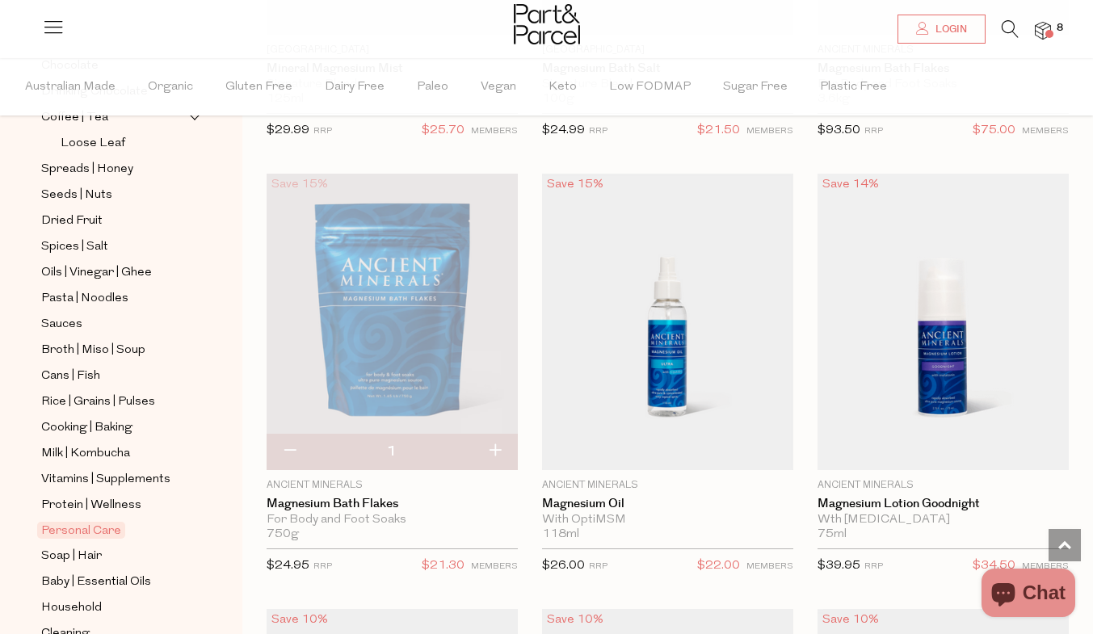
scroll to position [388, 0]
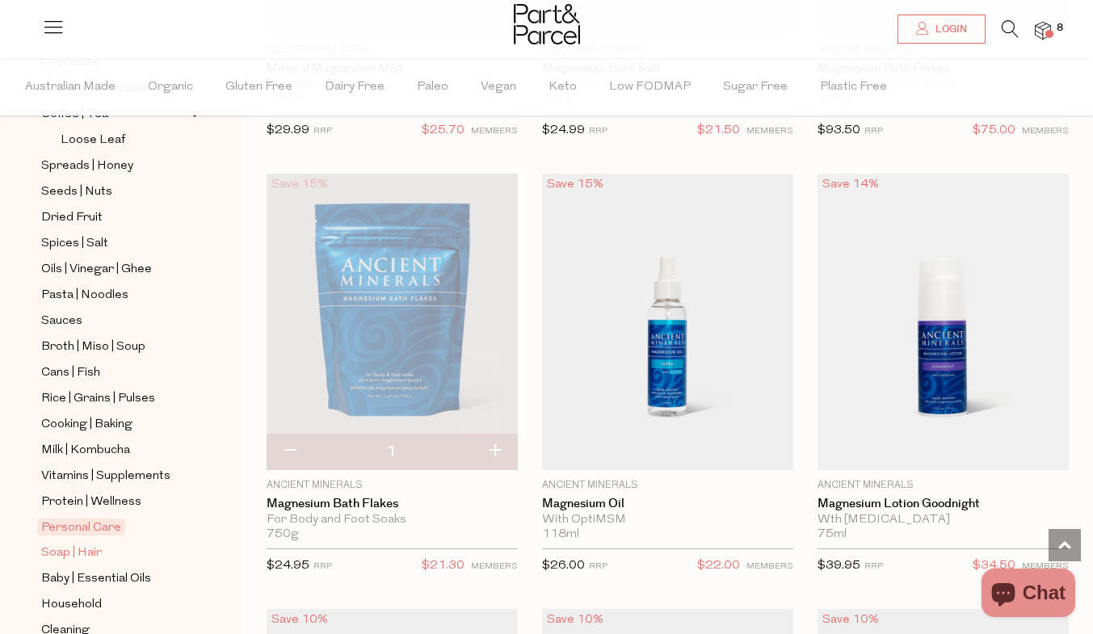
click at [61, 543] on span "Soap | Hair" at bounding box center [71, 552] width 61 height 19
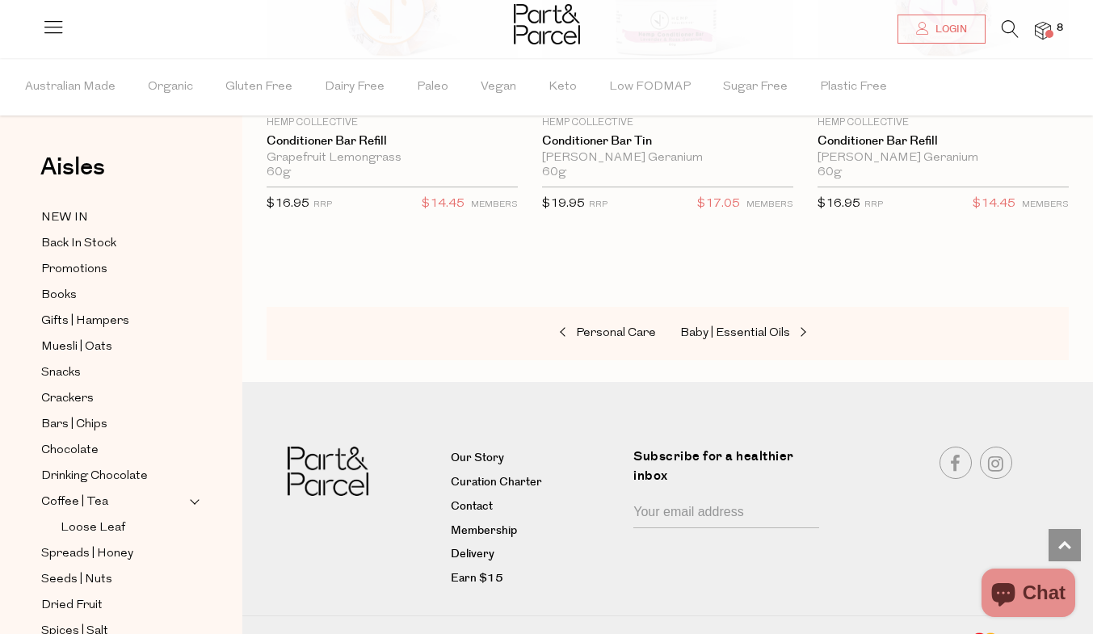
scroll to position [6931, 0]
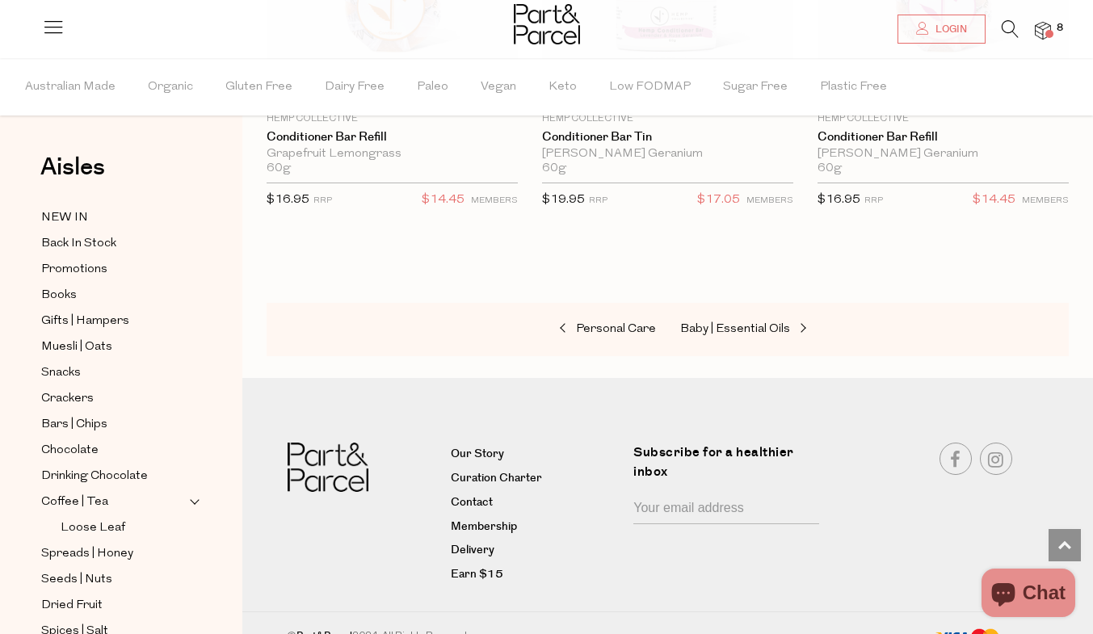
click at [210, 557] on div "Aisles Clear NEW IN Back In Stock Promotions Books Gifts | Hampers Muesli | Oat…" at bounding box center [121, 346] width 242 height 576
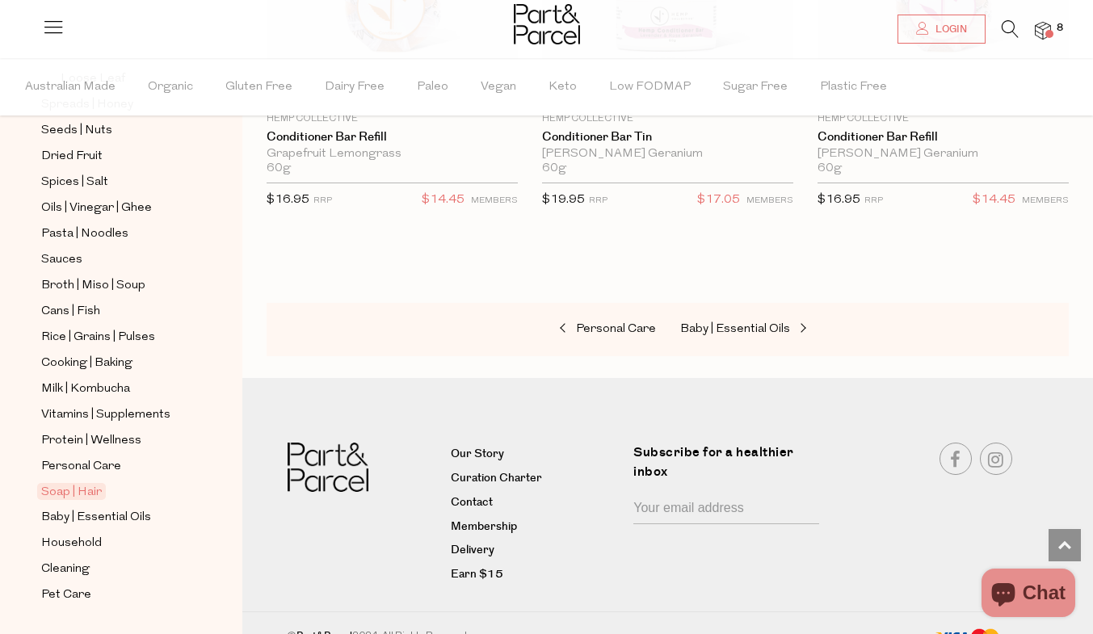
scroll to position [452, 0]
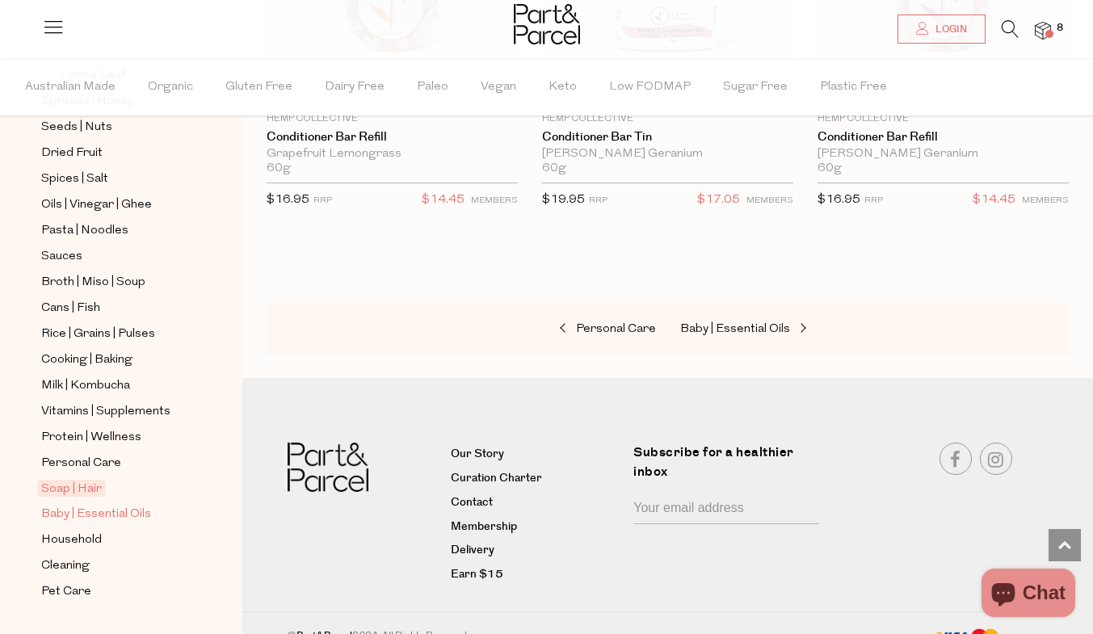
click at [115, 505] on span "Baby | Essential Oils" at bounding box center [96, 514] width 110 height 19
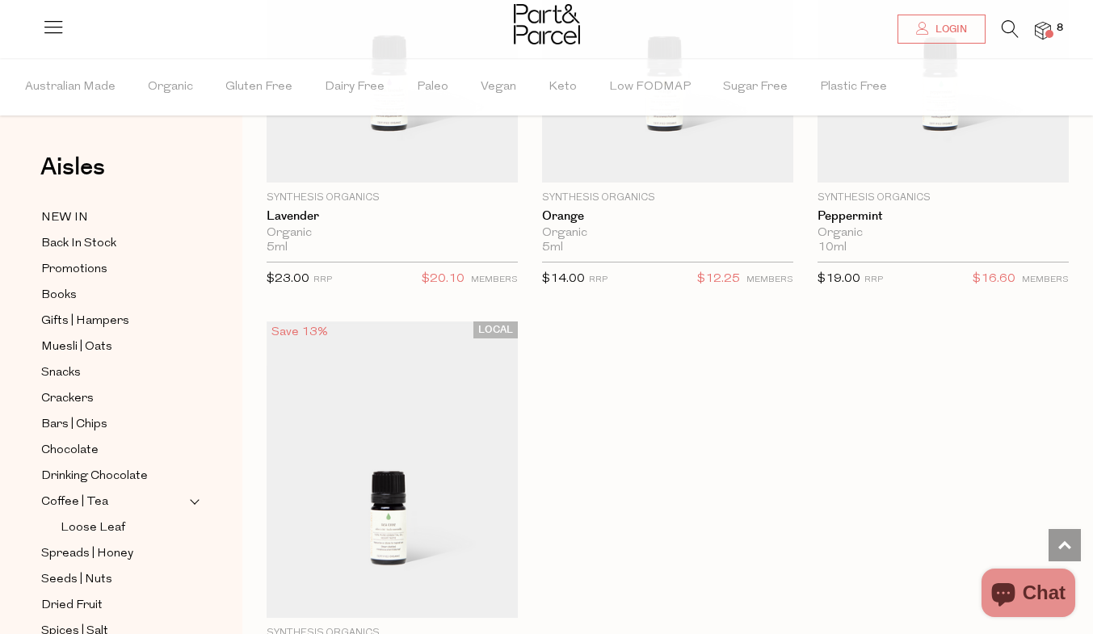
scroll to position [2058, 0]
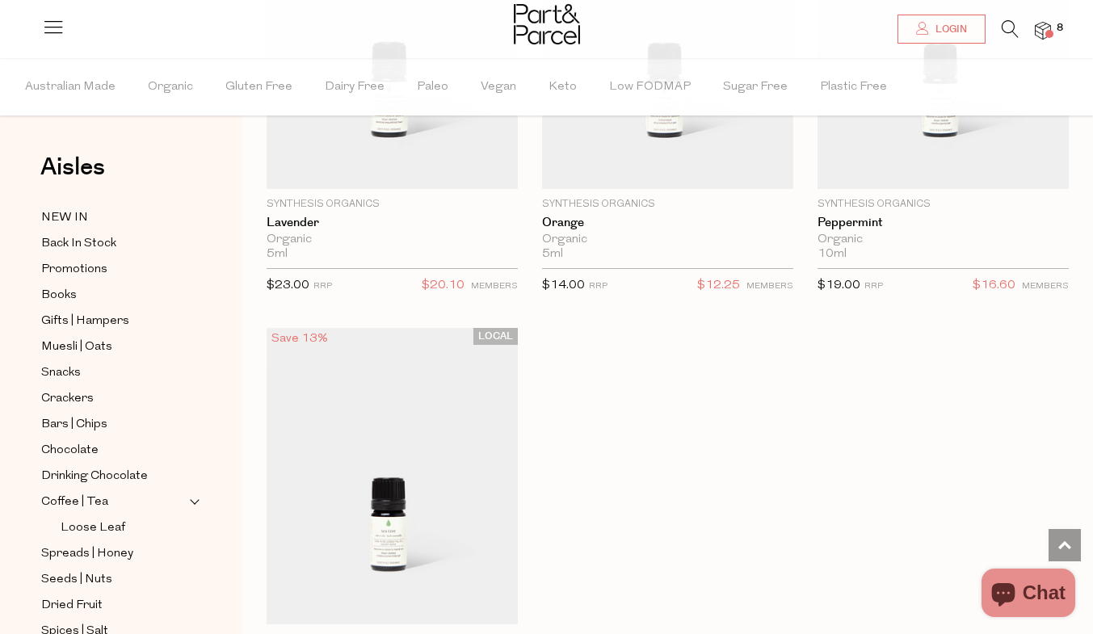
drag, startPoint x: 1050, startPoint y: 589, endPoint x: 193, endPoint y: 395, distance: 878.6
click at [193, 395] on div "Crackers" at bounding box center [122, 398] width 170 height 20
click at [135, 474] on span "Drinking Chocolate" at bounding box center [94, 476] width 107 height 19
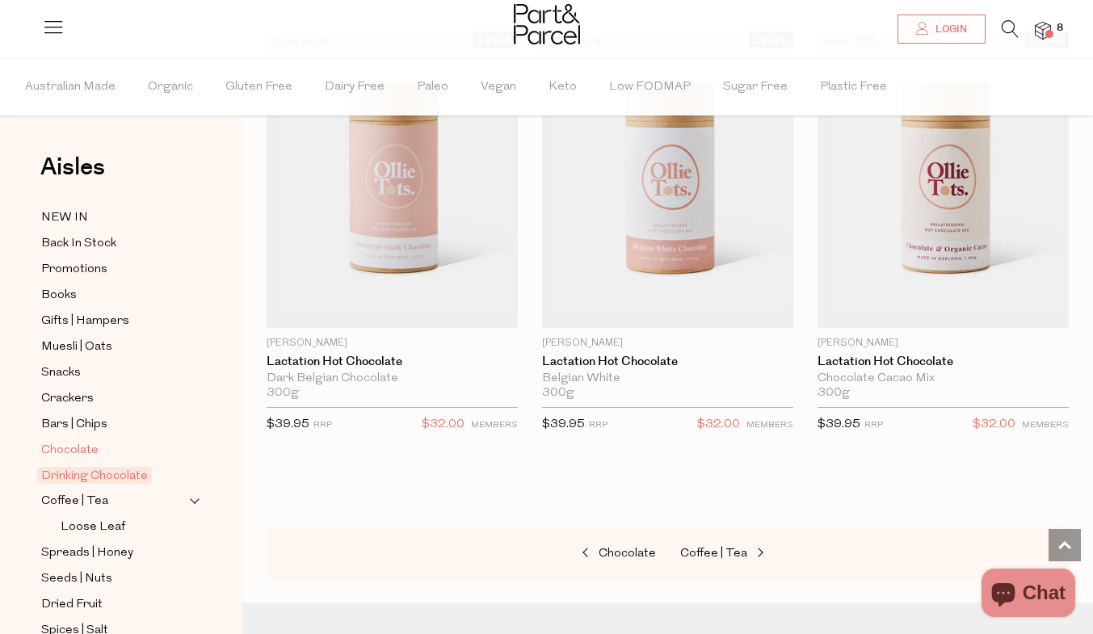
scroll to position [2355, 0]
click at [183, 472] on link "Drinking Chocolate" at bounding box center [114, 475] width 147 height 19
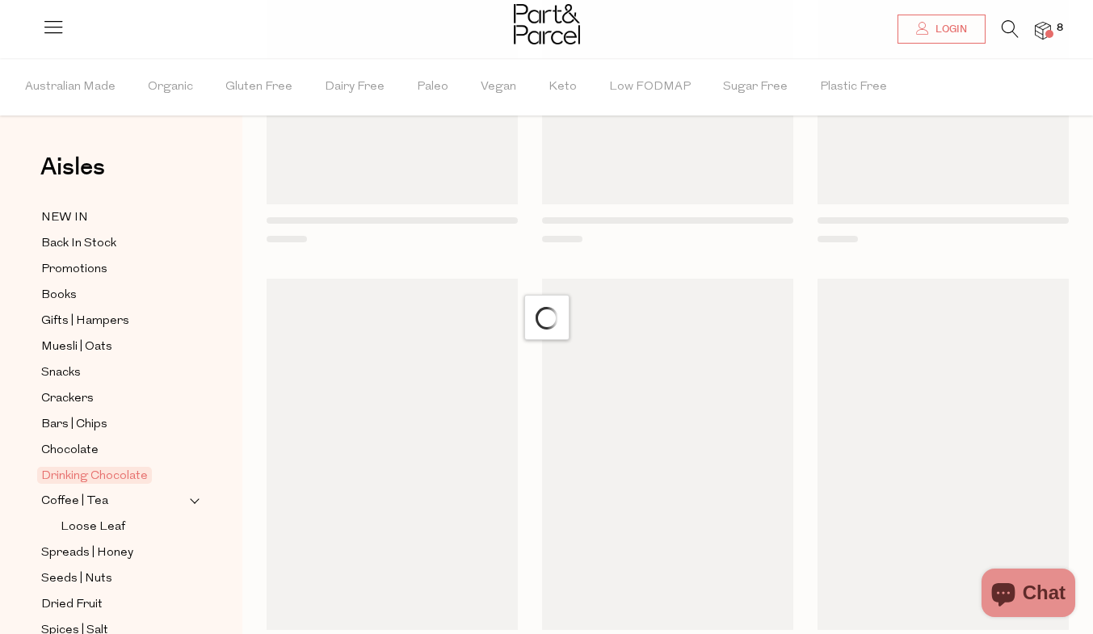
scroll to position [0, 0]
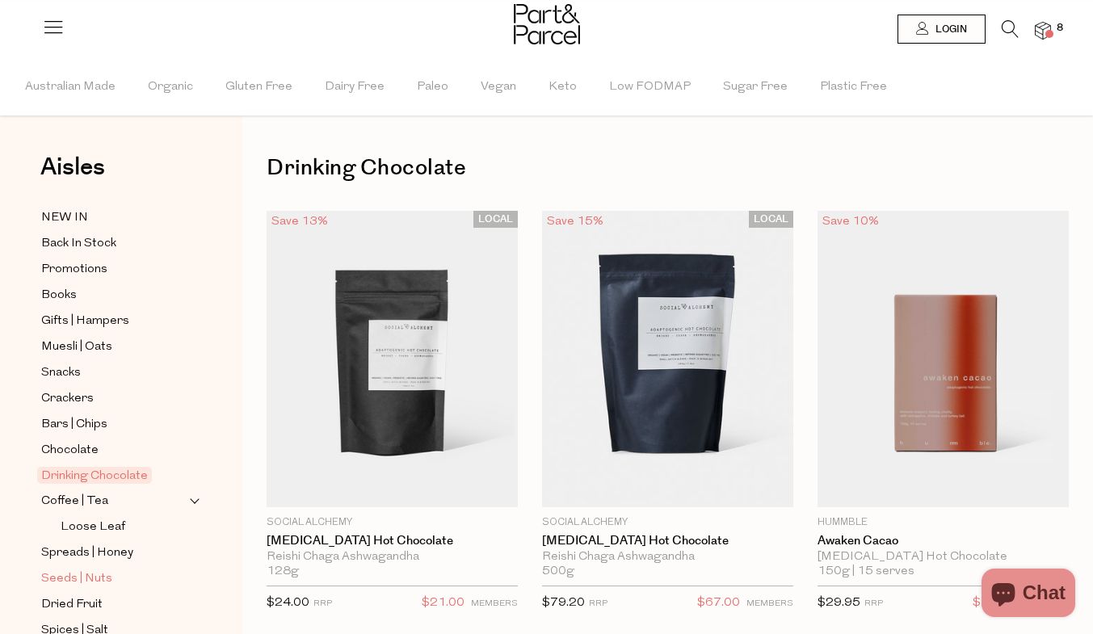
click at [104, 569] on span "Seeds | Nuts" at bounding box center [76, 578] width 71 height 19
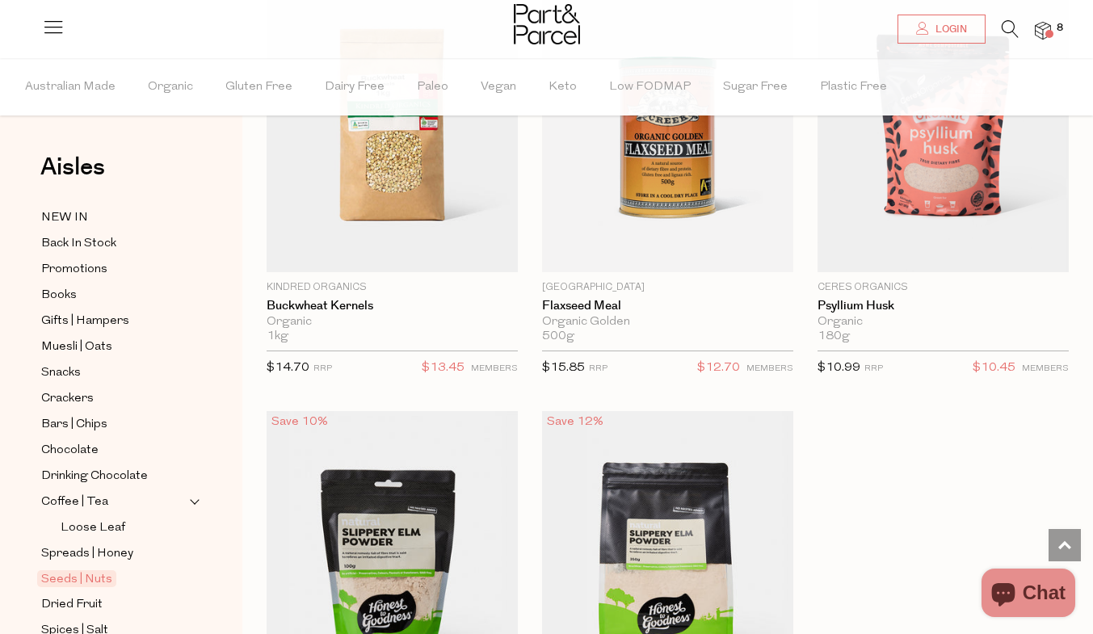
scroll to position [6404, 0]
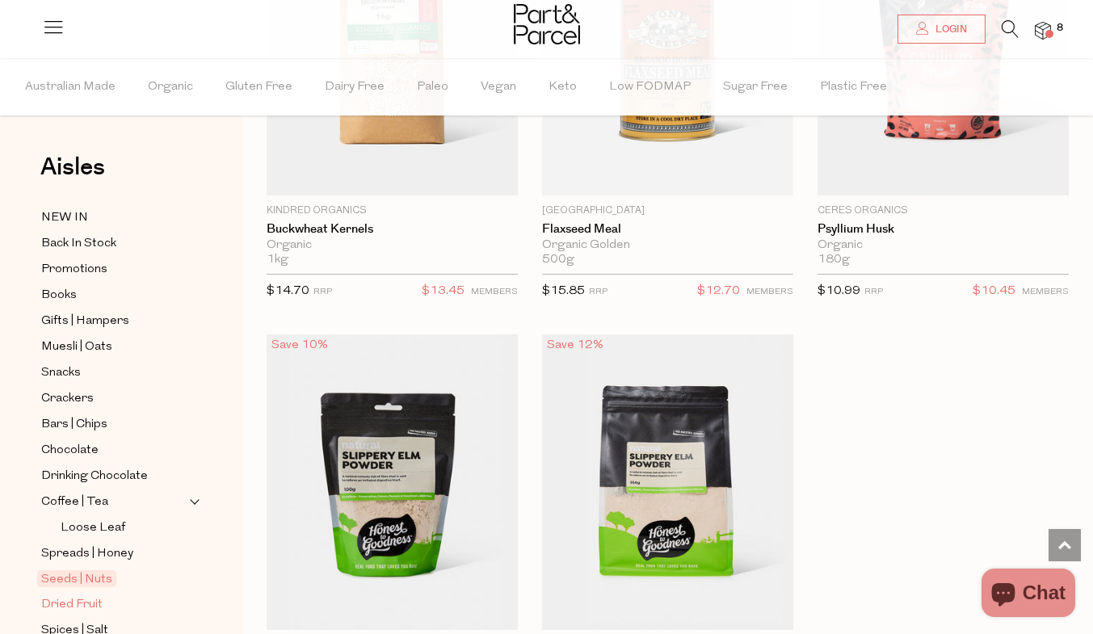
click at [116, 595] on link "Dried Fruit" at bounding box center [114, 604] width 147 height 20
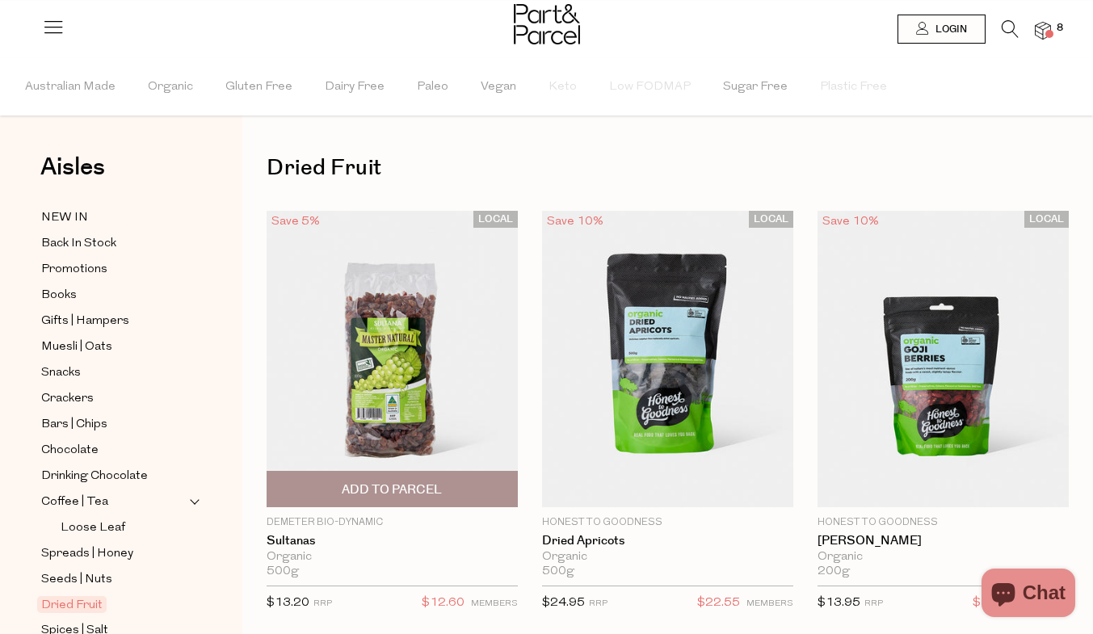
click at [435, 440] on img at bounding box center [391, 359] width 251 height 296
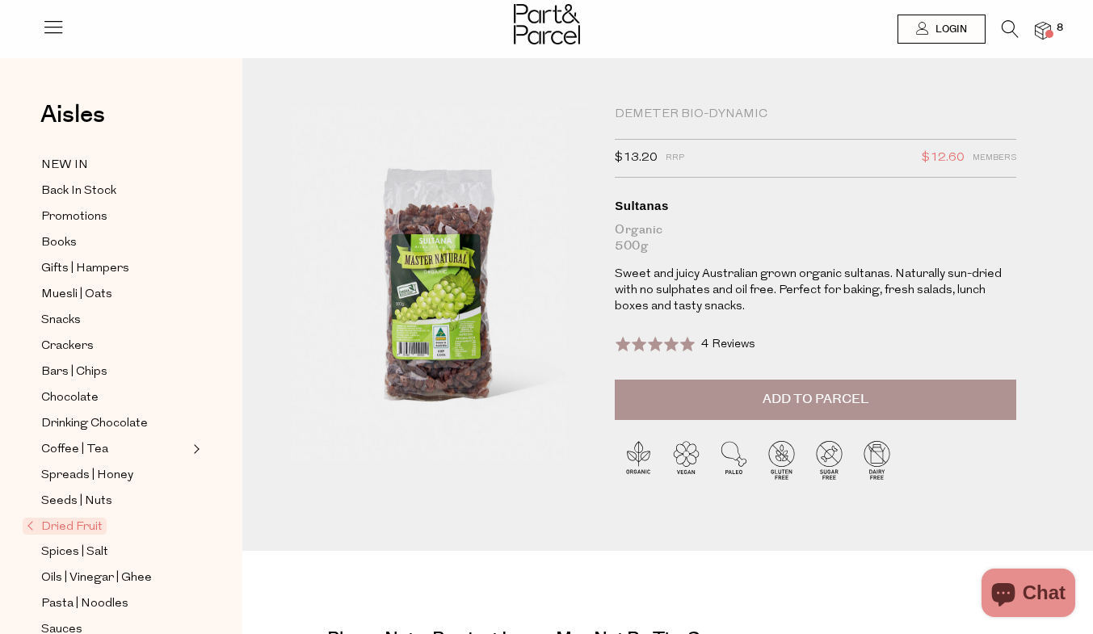
click at [842, 403] on span "Add to Parcel" at bounding box center [815, 399] width 106 height 19
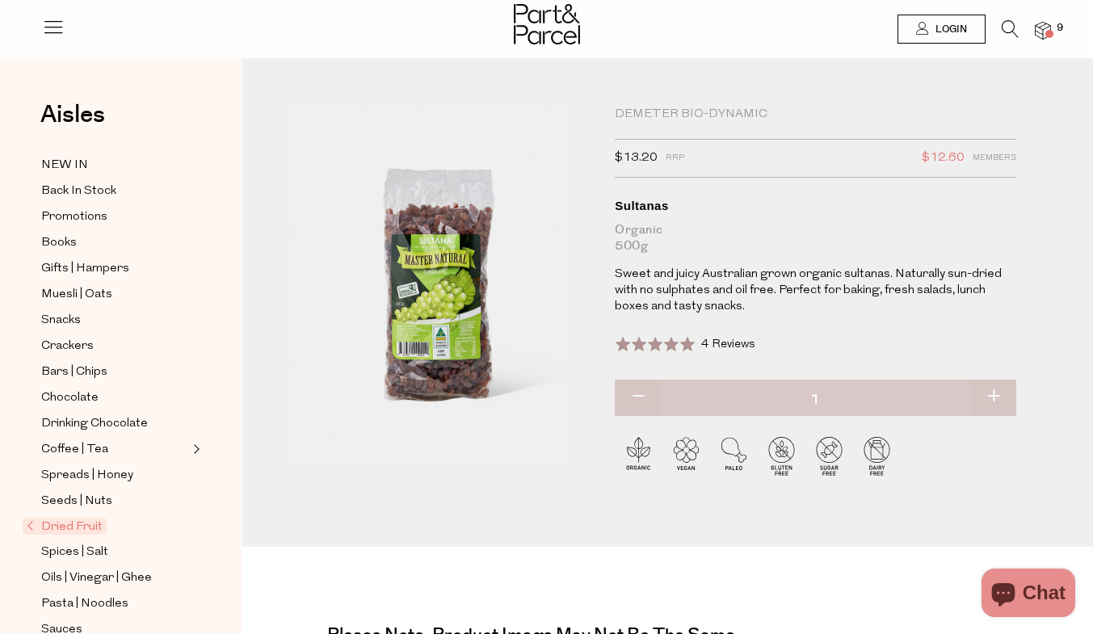
click at [1045, 27] on img at bounding box center [1042, 31] width 16 height 19
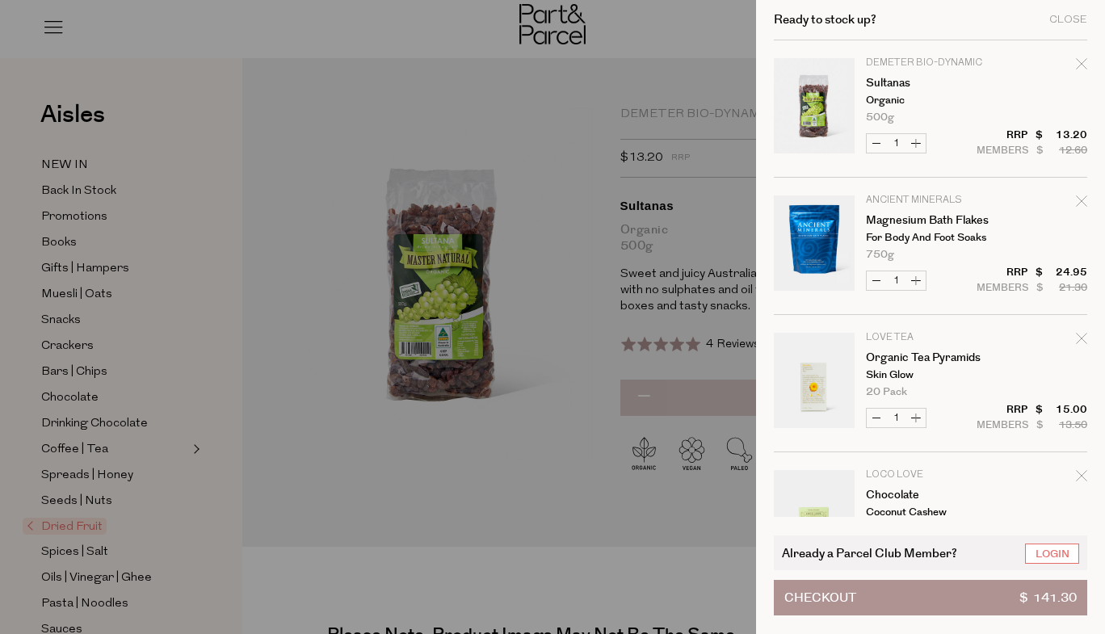
click at [1077, 205] on icon "Remove Magnesium Bath Flakes" at bounding box center [1081, 200] width 11 height 11
type input "Add Membership"
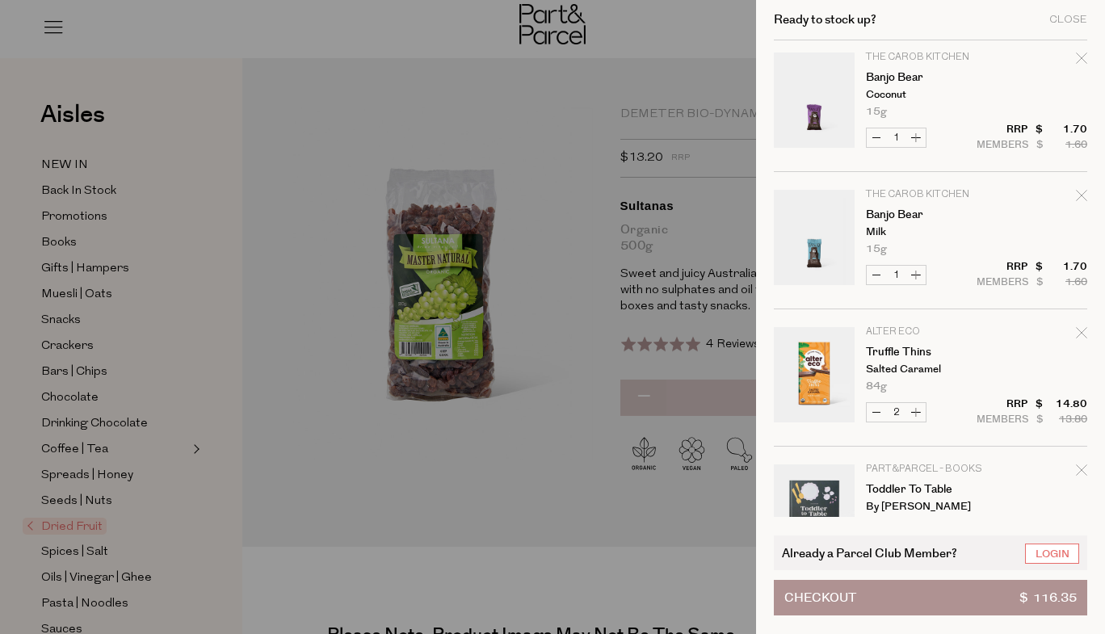
scroll to position [420, 0]
click at [1076, 333] on icon "Remove Truffle Thins" at bounding box center [1081, 330] width 11 height 11
type input "Add Membership"
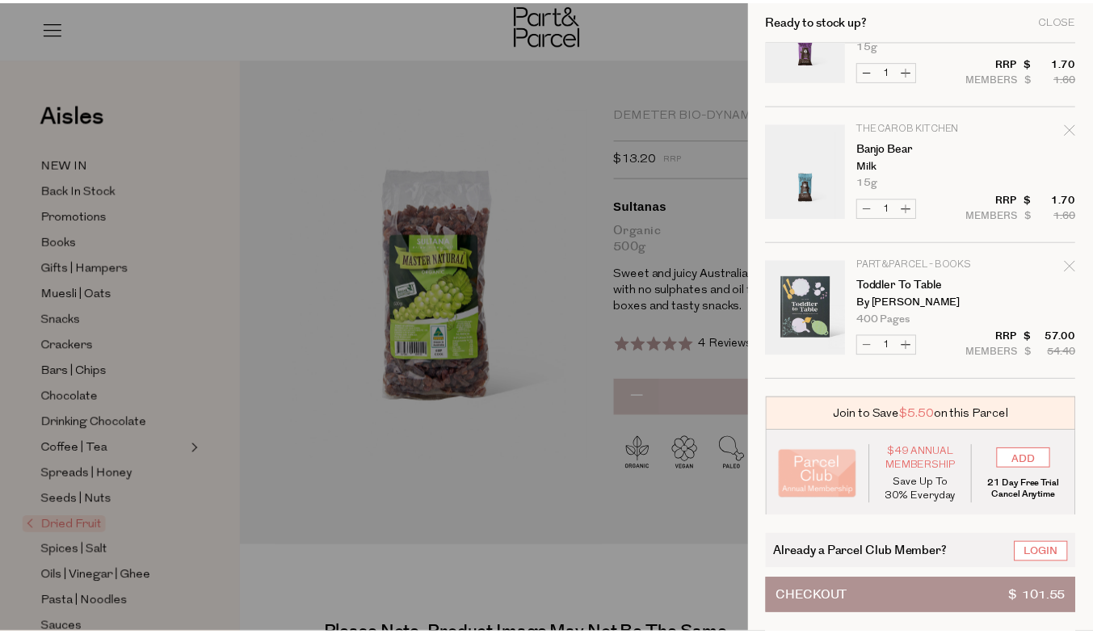
scroll to position [488, 0]
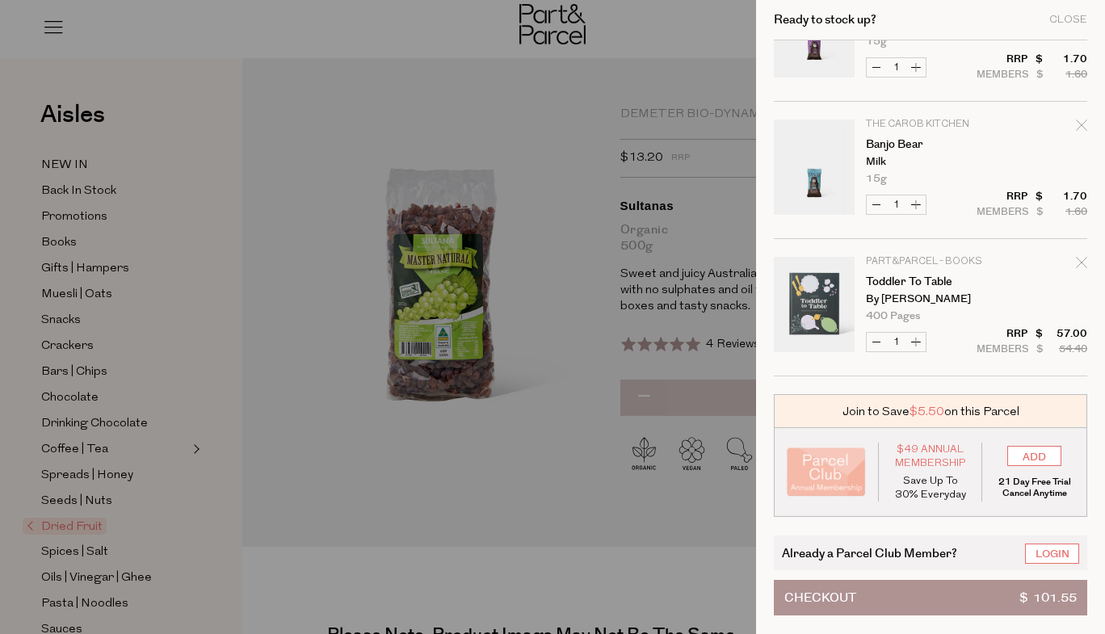
click at [107, 464] on div at bounding box center [552, 317] width 1105 height 634
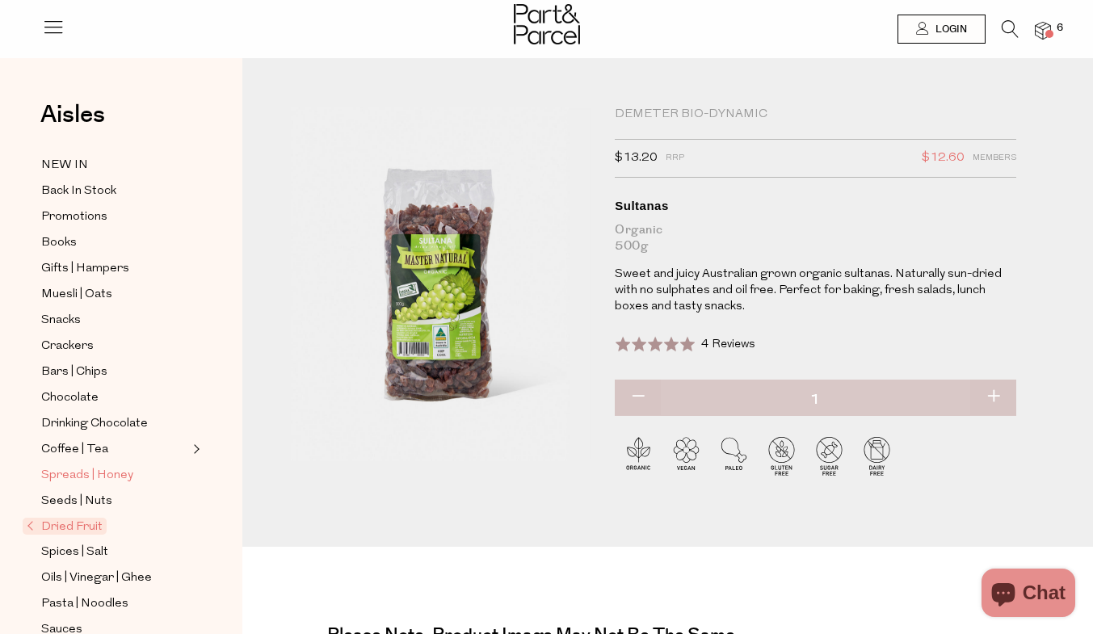
click at [107, 466] on span "Spreads | Honey" at bounding box center [87, 475] width 92 height 19
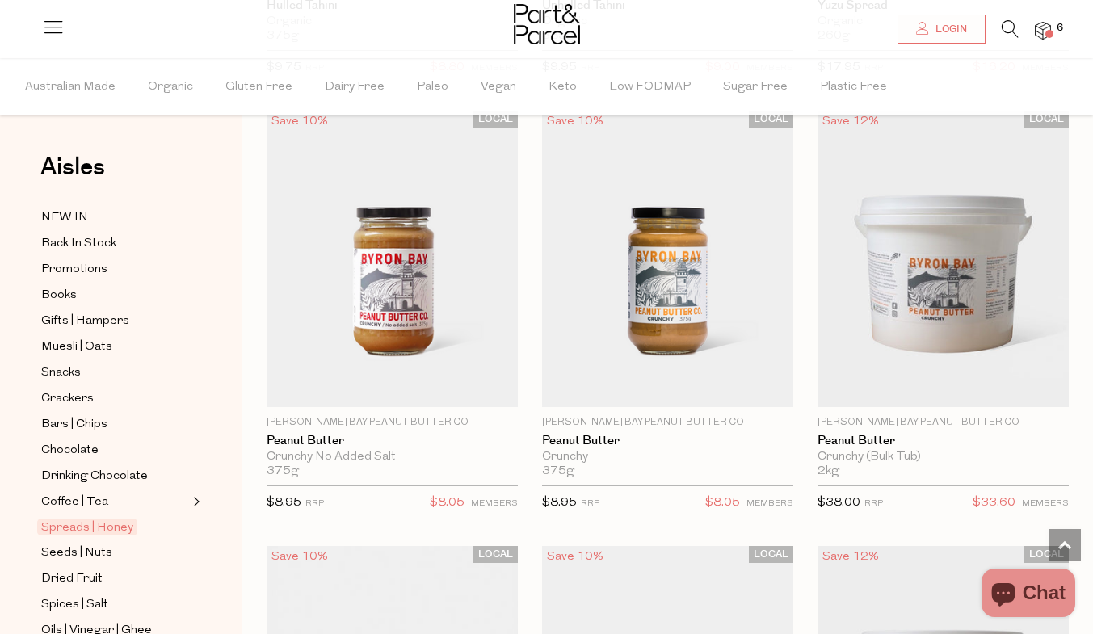
scroll to position [1444, 0]
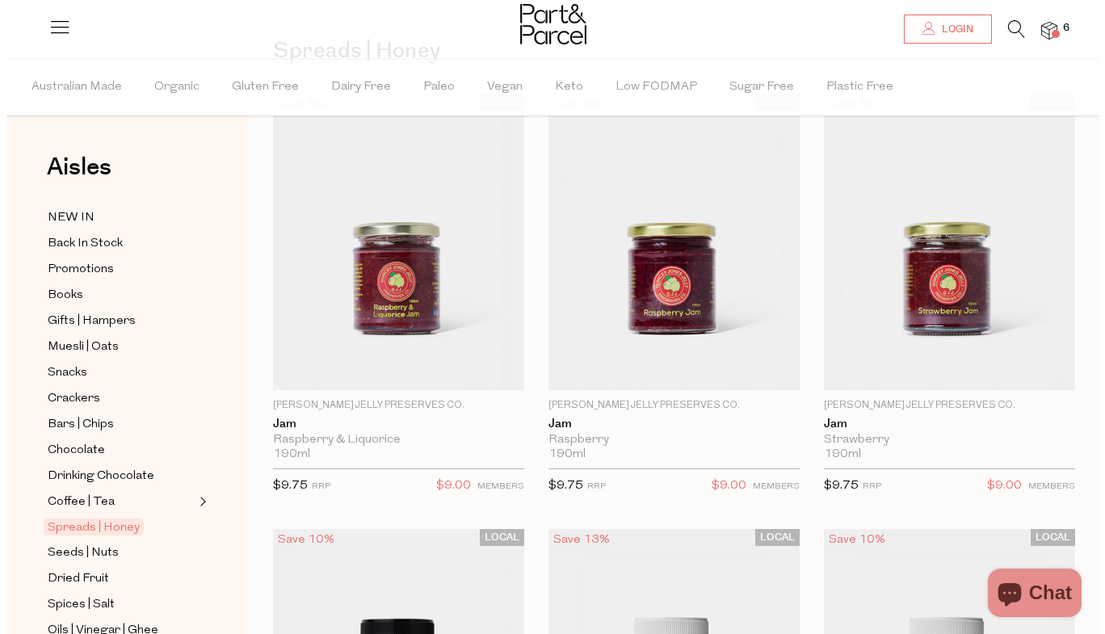
scroll to position [0, 0]
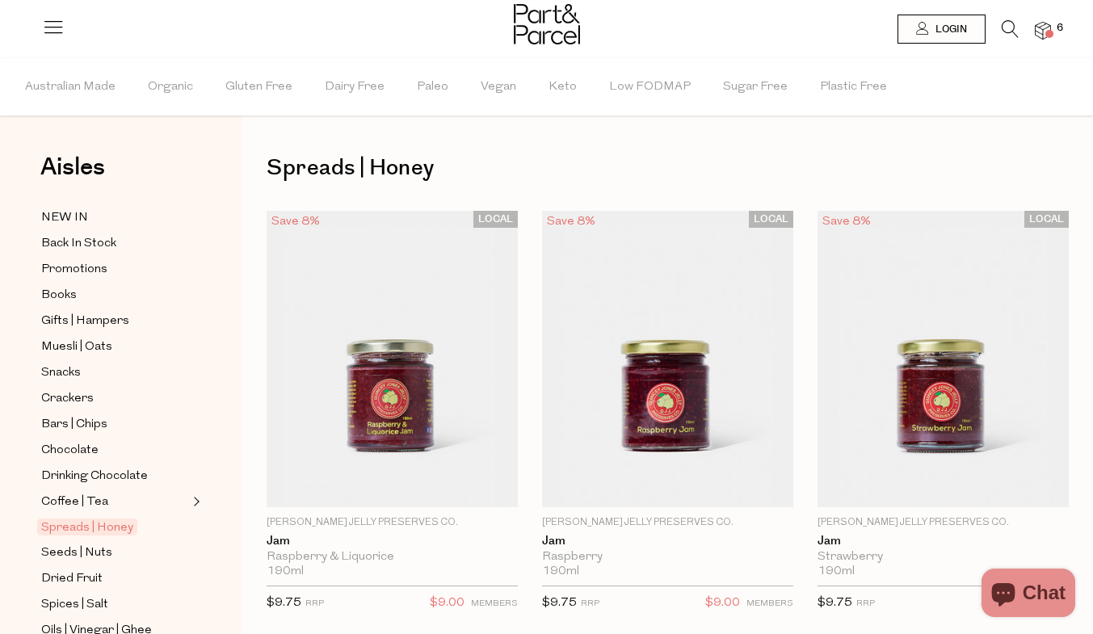
click at [1009, 28] on icon at bounding box center [1009, 29] width 17 height 18
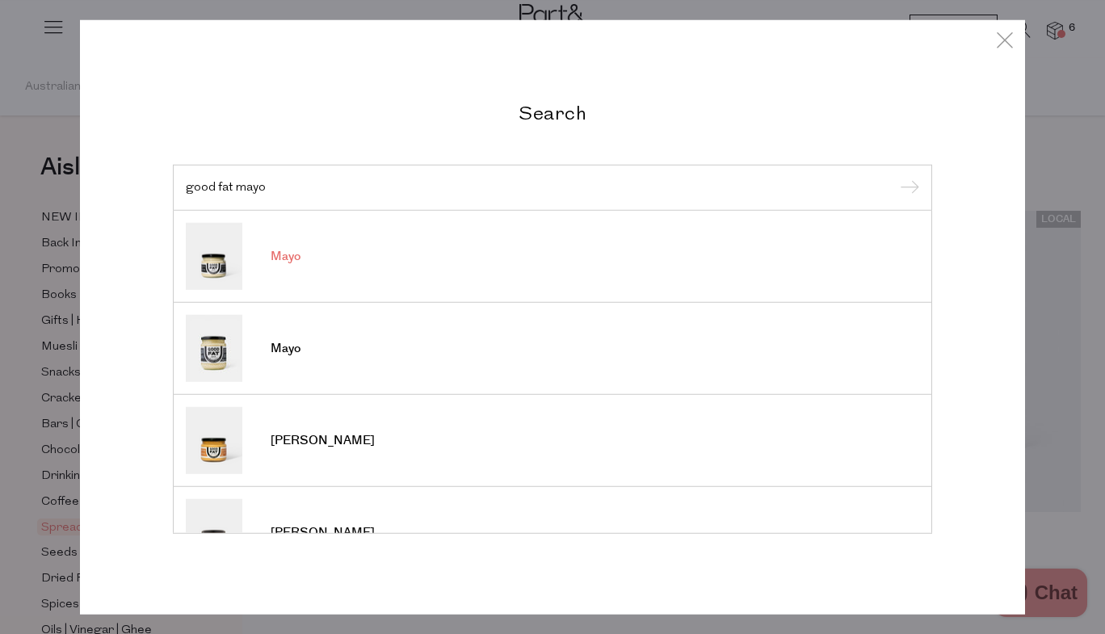
type input "good fat mayo"
click at [287, 264] on span "Mayo" at bounding box center [286, 257] width 30 height 16
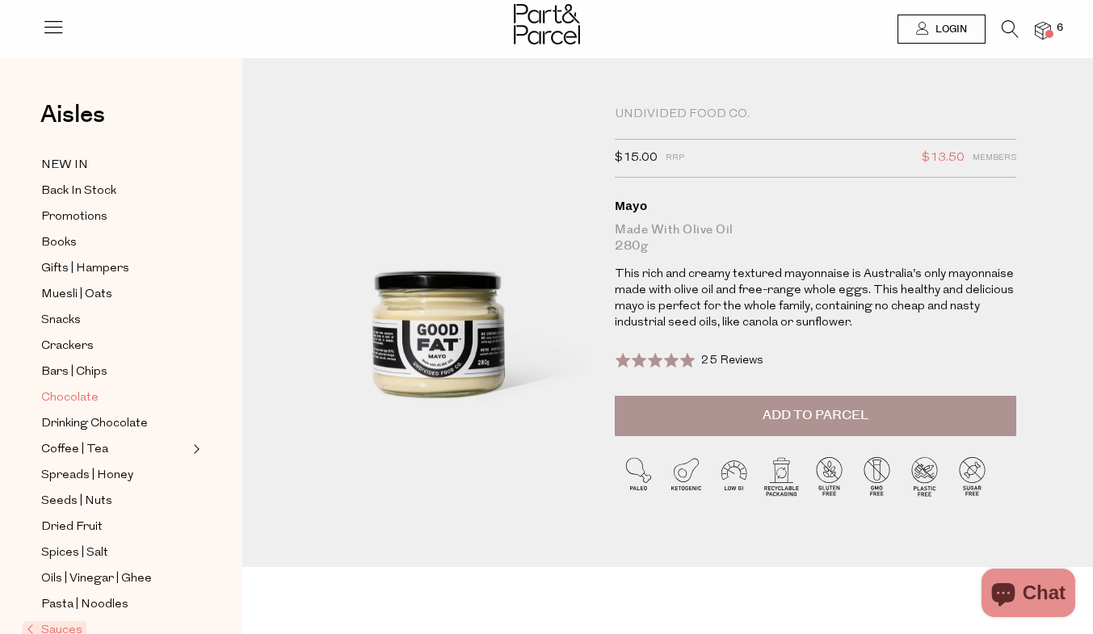
click at [82, 388] on span "Chocolate" at bounding box center [69, 397] width 57 height 19
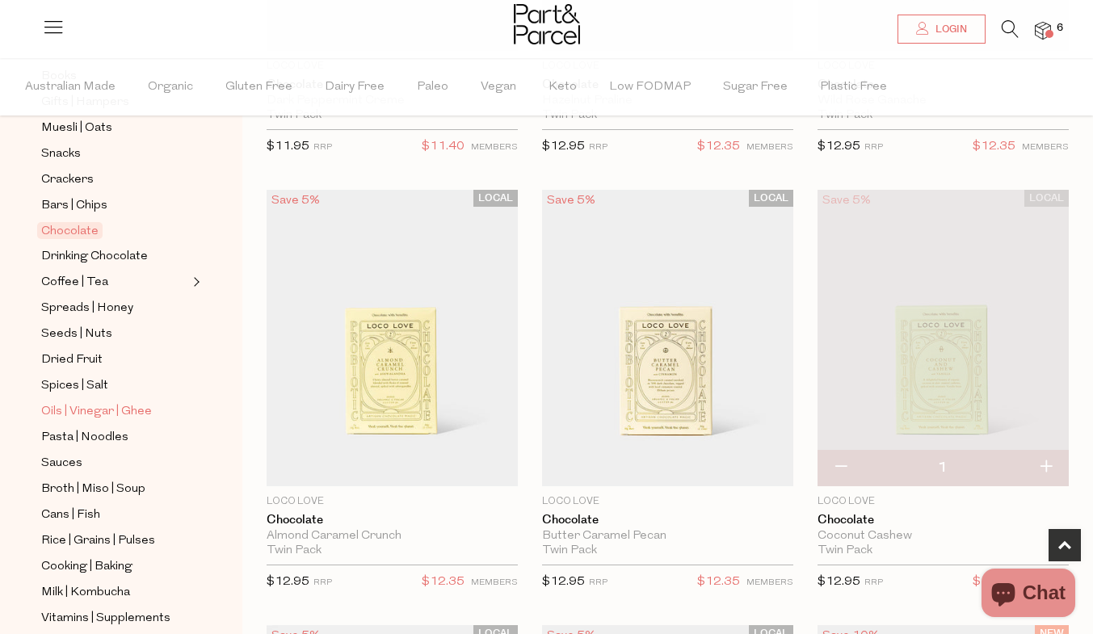
scroll to position [220, 0]
click at [115, 582] on span "Milk | Kombucha" at bounding box center [85, 591] width 89 height 19
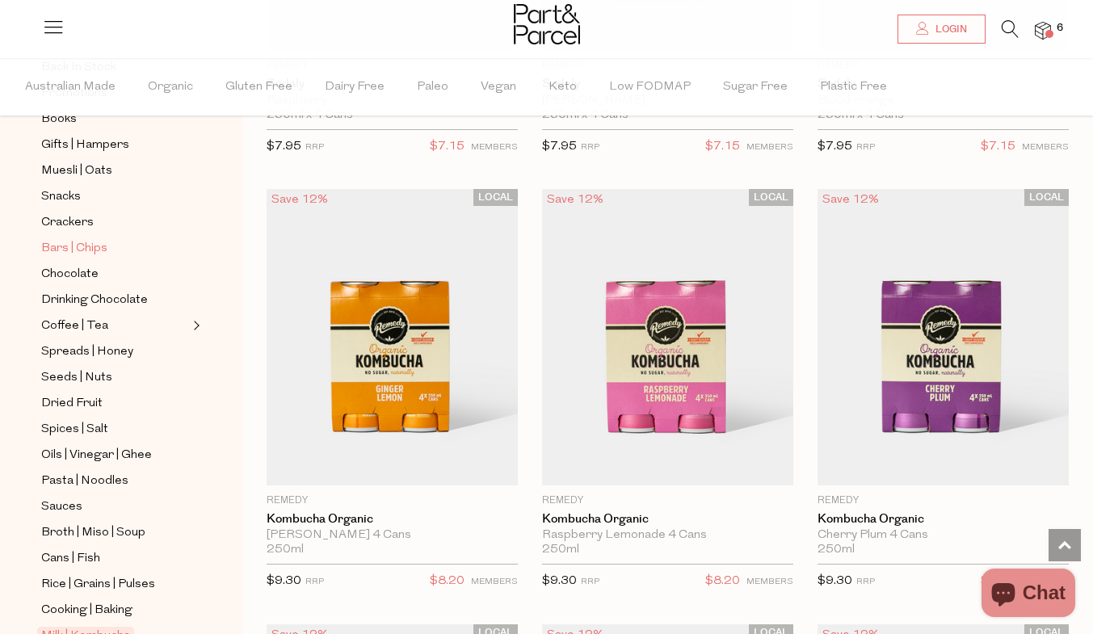
scroll to position [177, 0]
click at [101, 445] on span "Oils | Vinegar | Ghee" at bounding box center [96, 454] width 111 height 19
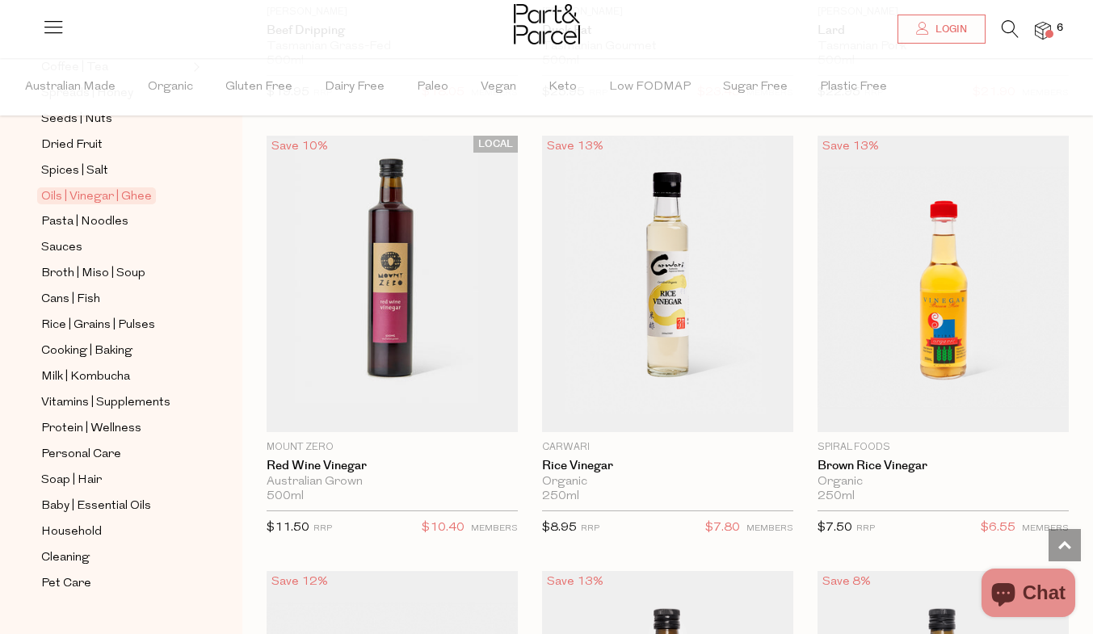
scroll to position [435, 0]
click at [82, 212] on span "Pasta | Noodles" at bounding box center [84, 221] width 87 height 19
